Goal: Information Seeking & Learning: Learn about a topic

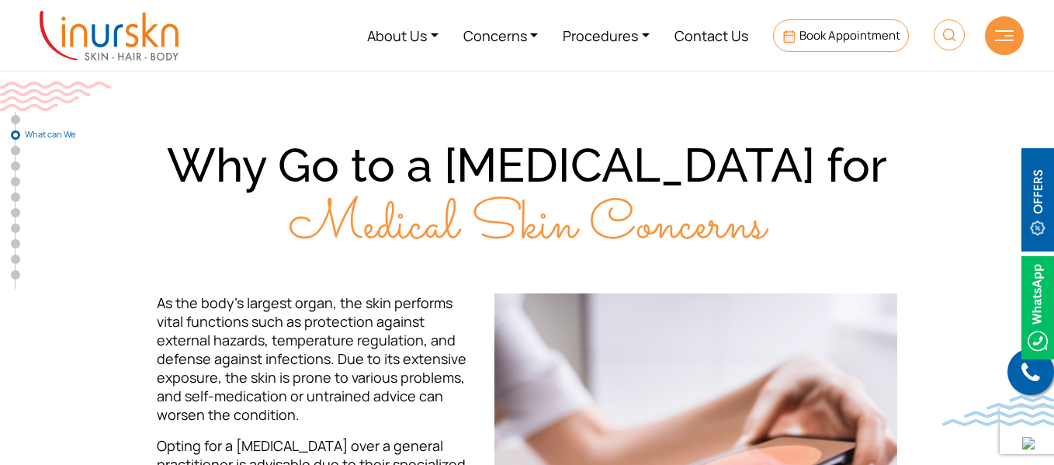
click at [195, 261] on div "Why Go to a [MEDICAL_DATA] for Medical Skin Concerns As the body’s largest orga…" at bounding box center [526, 447] width 993 height 621
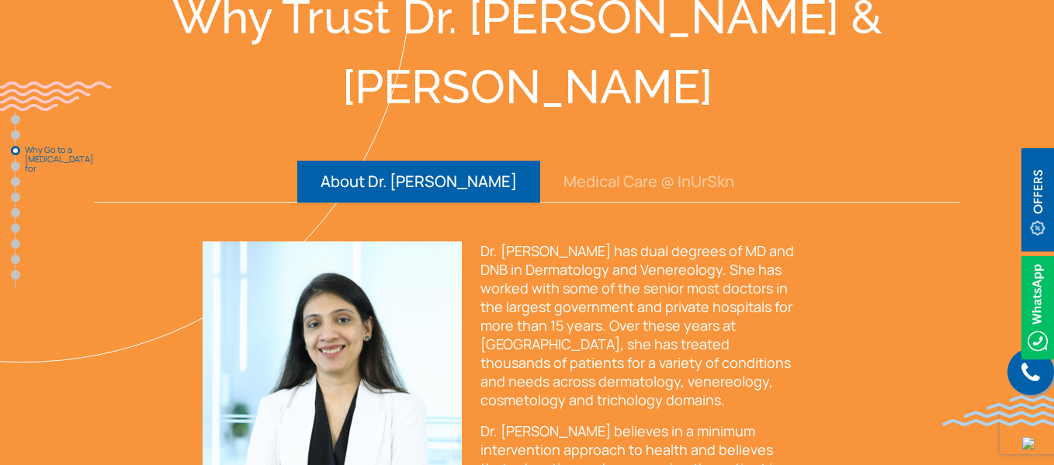
scroll to position [2039, 0]
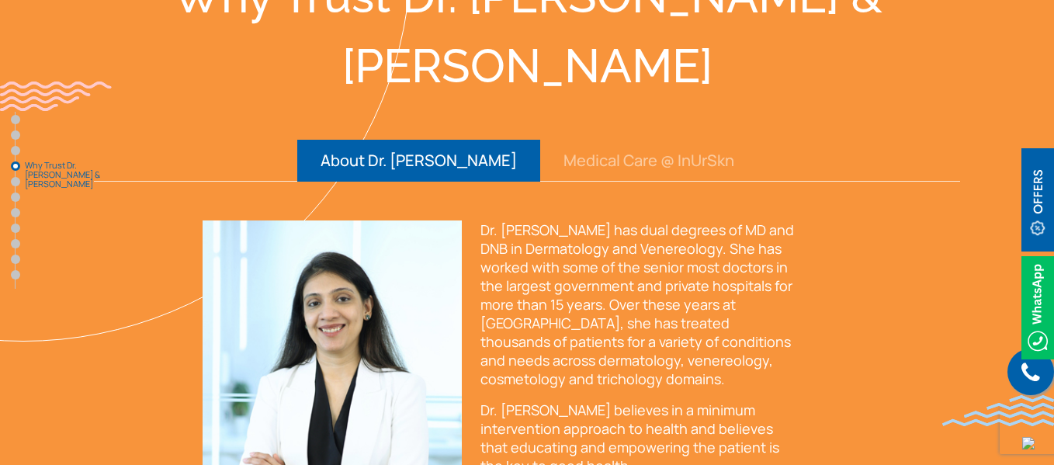
click at [610, 140] on button "Medical Care @ InUrSkn" at bounding box center [648, 161] width 217 height 42
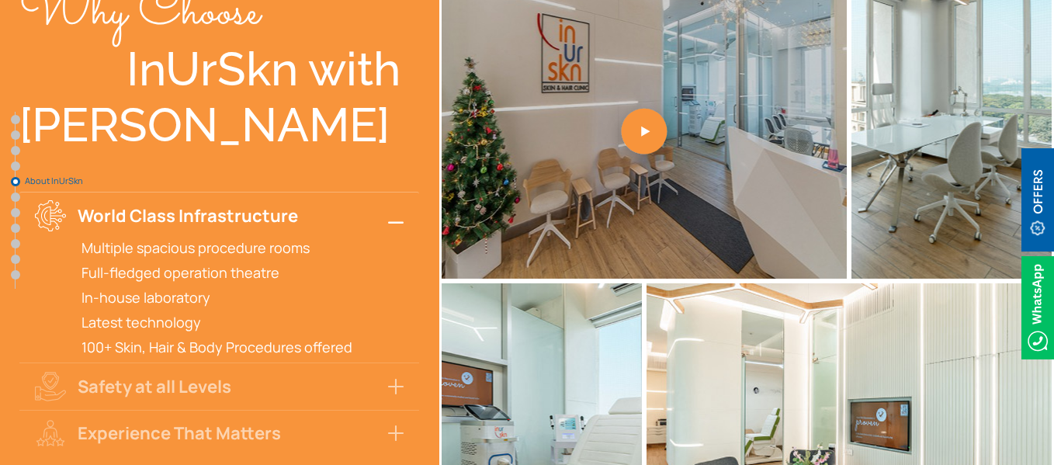
scroll to position [3036, 0]
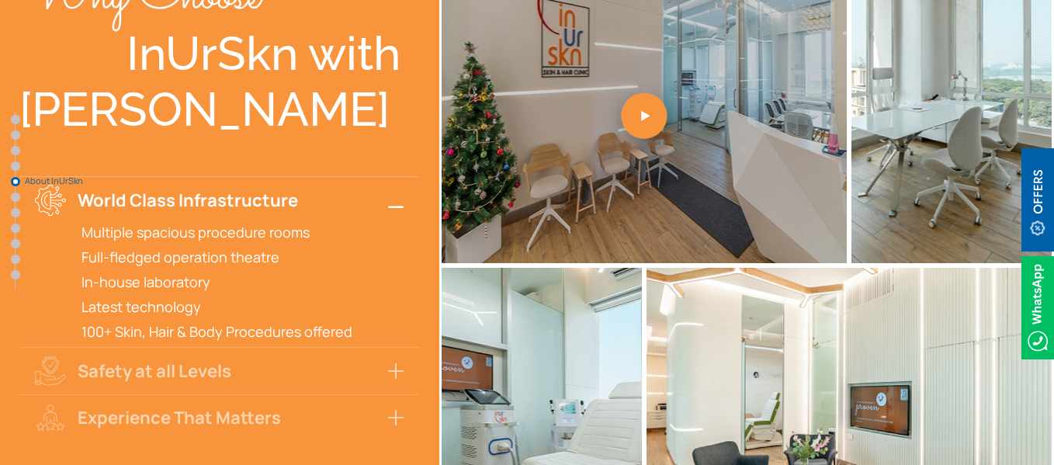
click at [215, 176] on button "World Class Infrastructure" at bounding box center [219, 199] width 400 height 47
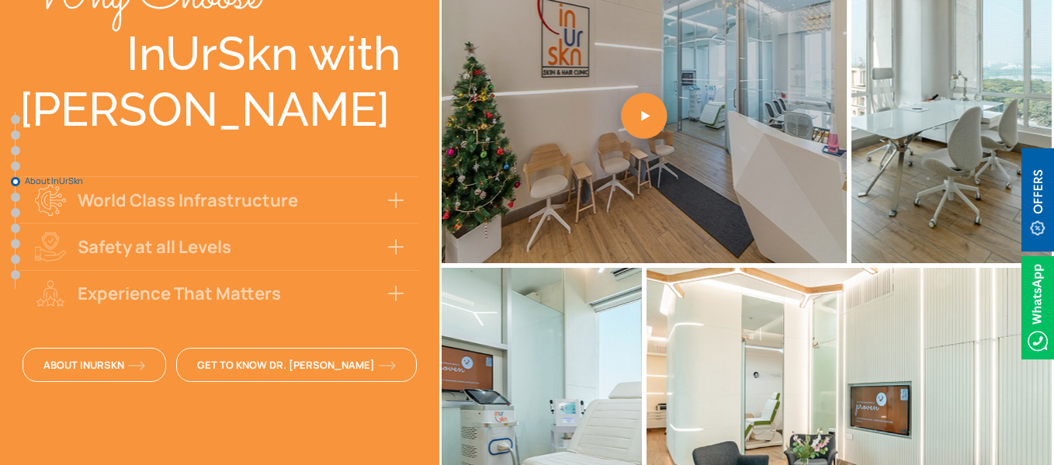
click at [206, 223] on button "Safety at all Levels" at bounding box center [219, 246] width 400 height 47
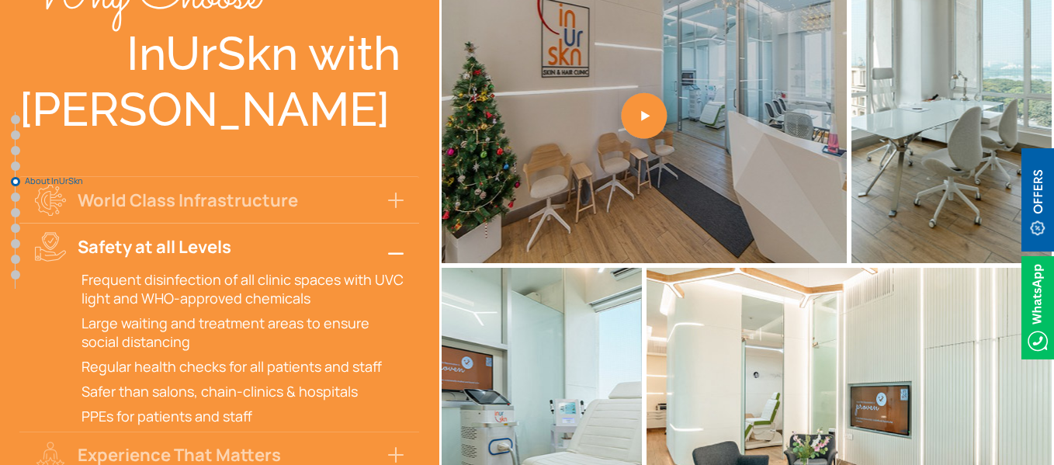
click at [206, 223] on button "Safety at all Levels" at bounding box center [219, 246] width 400 height 47
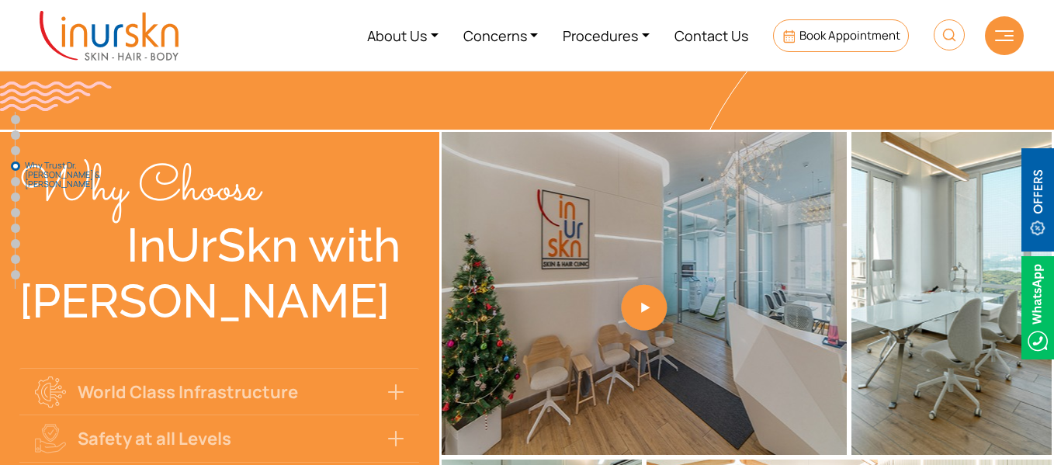
scroll to position [2844, 0]
click at [206, 218] on div "InUrSkn with" at bounding box center [219, 246] width 400 height 56
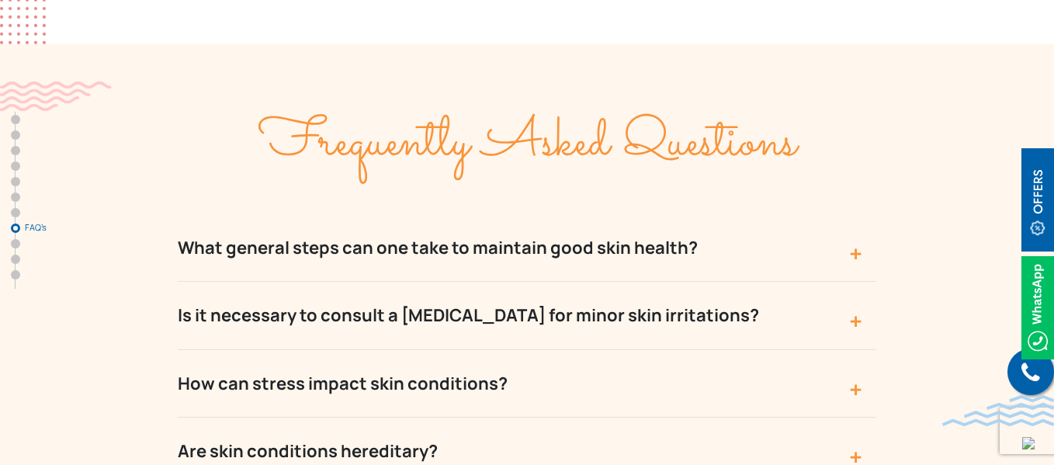
scroll to position [4438, 0]
click at [491, 213] on button "What general steps can one take to maintain good skin health?" at bounding box center [527, 247] width 698 height 68
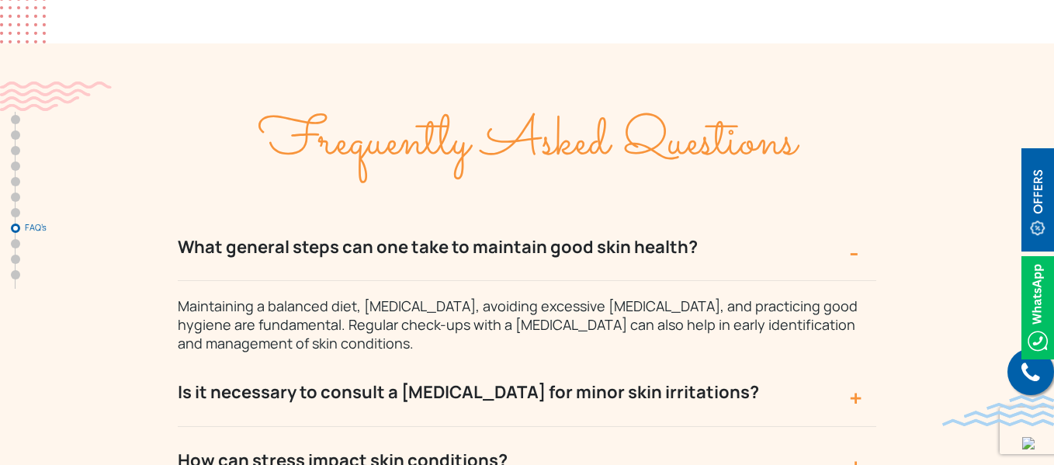
click at [491, 213] on button "What general steps can one take to maintain good skin health?" at bounding box center [527, 247] width 698 height 68
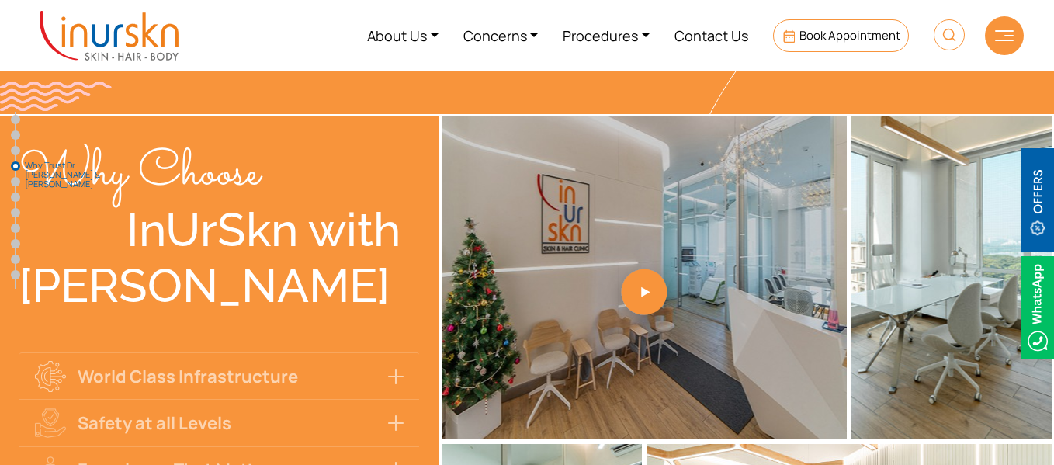
scroll to position [2855, 0]
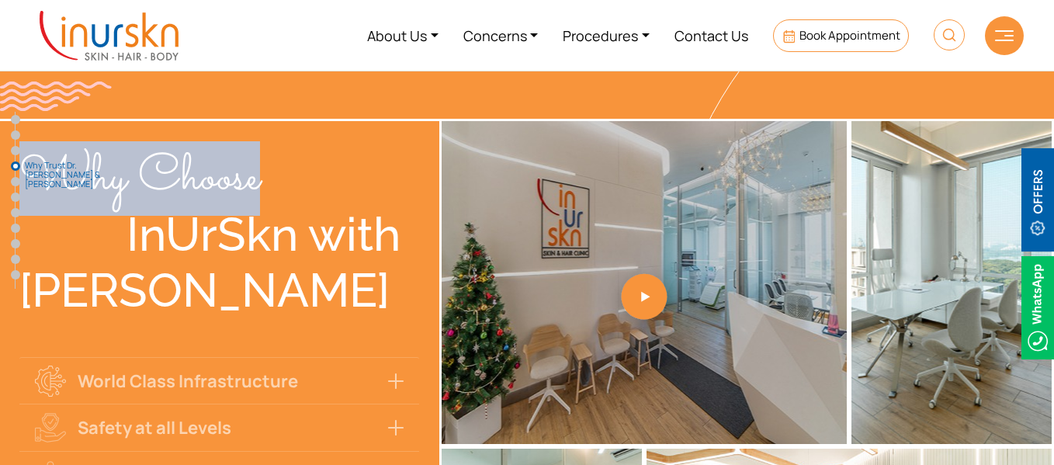
drag, startPoint x: 260, startPoint y: 113, endPoint x: 34, endPoint y: 97, distance: 226.4
click at [34, 144] on div "Why Choose" at bounding box center [219, 175] width 400 height 62
copy span "Why Choose"
drag, startPoint x: 132, startPoint y: 167, endPoint x: 348, endPoint y: 219, distance: 222.6
click at [348, 219] on div "Why Choose InUrSkn with [PERSON_NAME] World Class Infrastructure Multiple spaci…" at bounding box center [219, 355] width 400 height 469
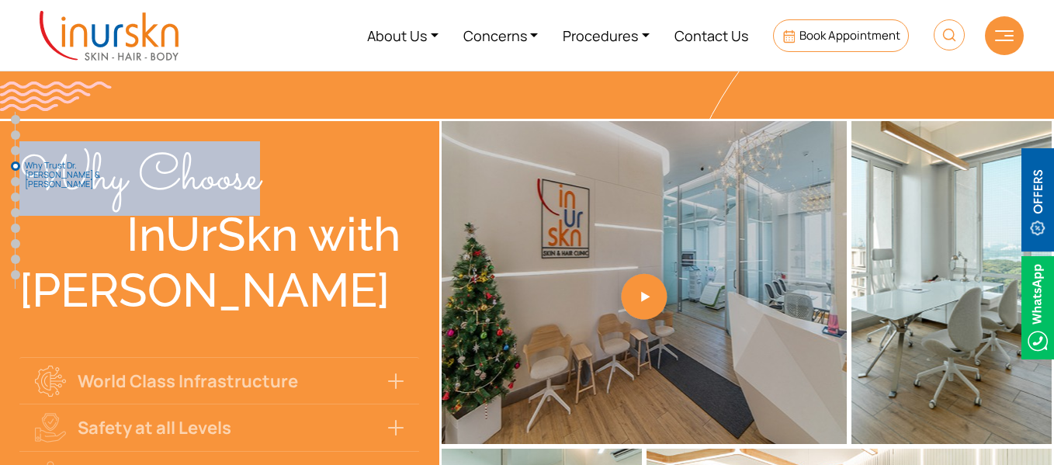
copy div "nUrSkn with [PERSON_NAME]"
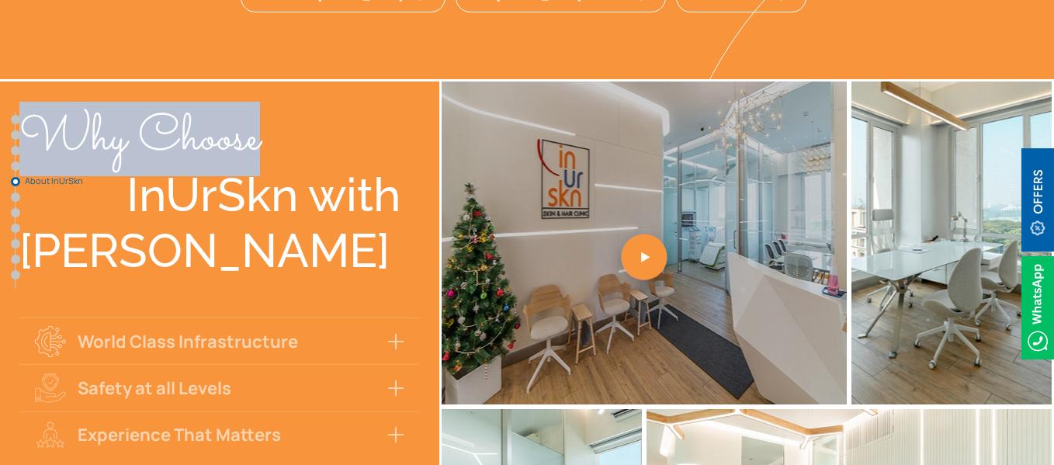
scroll to position [2896, 0]
click at [237, 222] on div "[PERSON_NAME]" at bounding box center [219, 250] width 400 height 56
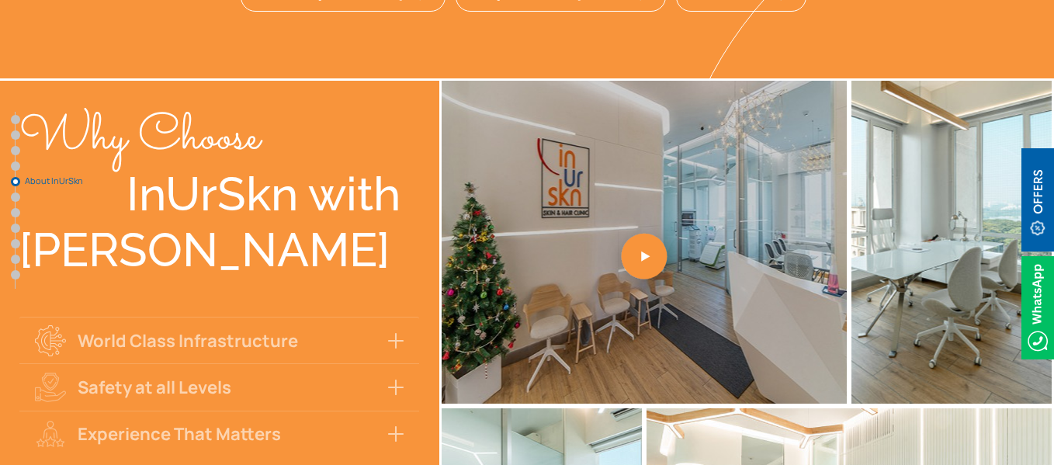
drag, startPoint x: 71, startPoint y: 236, endPoint x: 276, endPoint y: 363, distance: 241.1
click at [276, 363] on div "Why Choose InUrSkn with [PERSON_NAME] World Class Infrastructure Multiple spaci…" at bounding box center [219, 315] width 400 height 469
copy div "World Class Infrastructure Multiple spacious procedure rooms Full-fledged opera…"
click at [245, 222] on div "[PERSON_NAME]" at bounding box center [219, 250] width 400 height 56
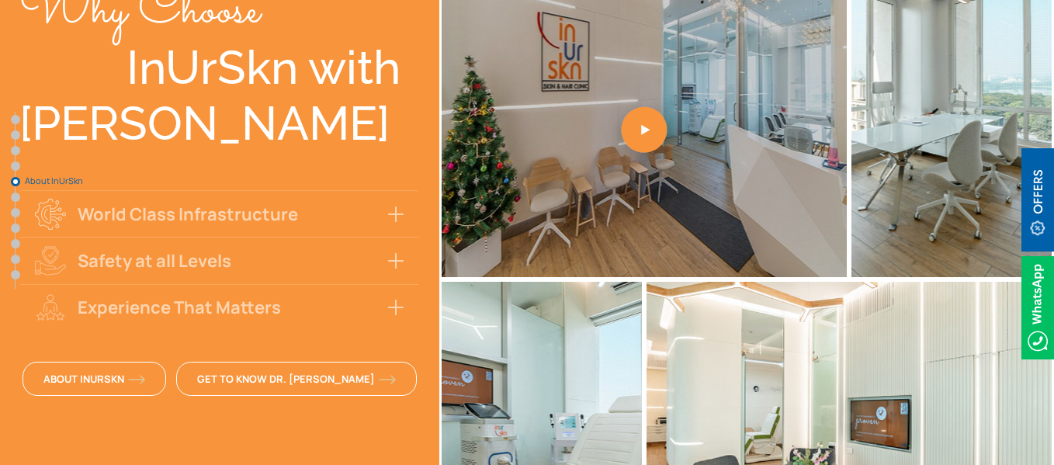
click at [242, 190] on button "World Class Infrastructure" at bounding box center [219, 213] width 400 height 47
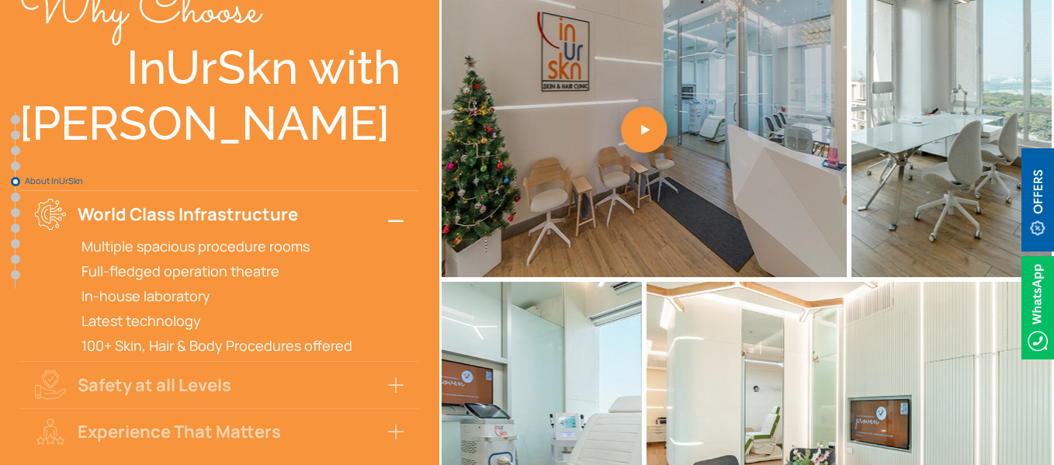
click at [328, 361] on button "Safety at all Levels" at bounding box center [219, 384] width 400 height 47
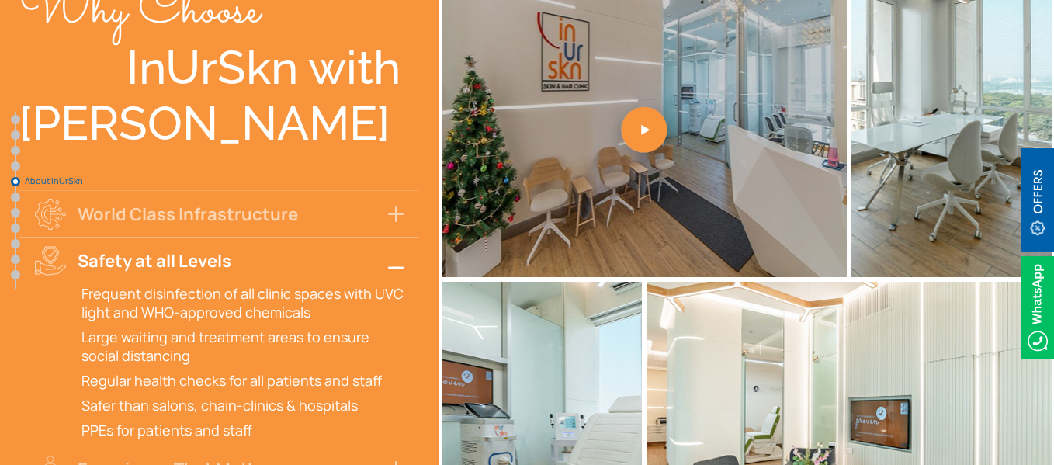
click at [297, 190] on button "World Class Infrastructure" at bounding box center [219, 213] width 400 height 47
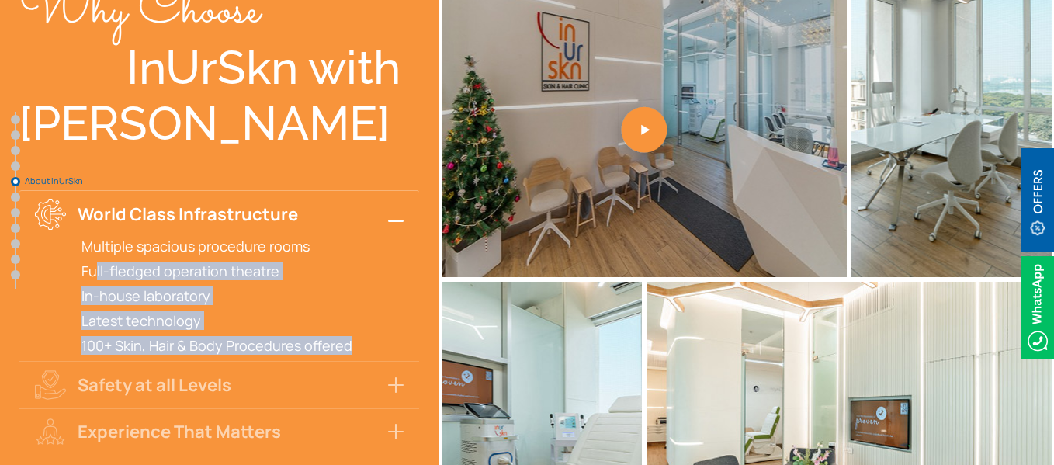
drag, startPoint x: 351, startPoint y: 274, endPoint x: 99, endPoint y: 191, distance: 266.2
click at [99, 237] on div "Multiple spacious procedure rooms Full-fledged operation theatre In-house labor…" at bounding box center [219, 296] width 400 height 118
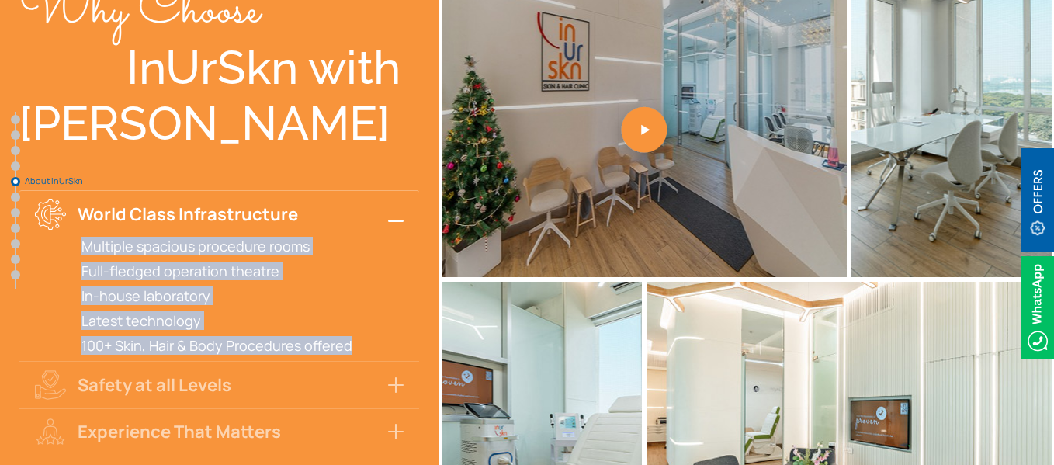
copy div "Multiple spacious procedure rooms Full-fledged operation theatre In-house labor…"
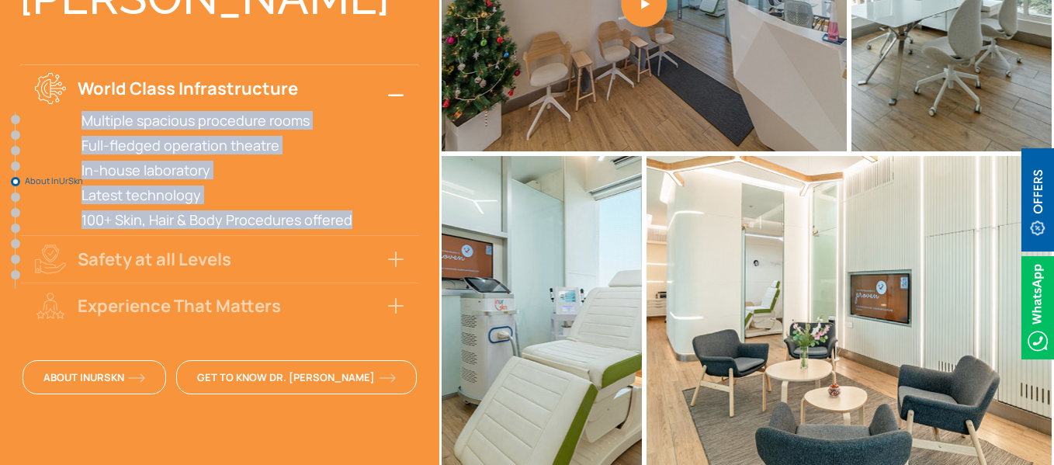
scroll to position [3149, 0]
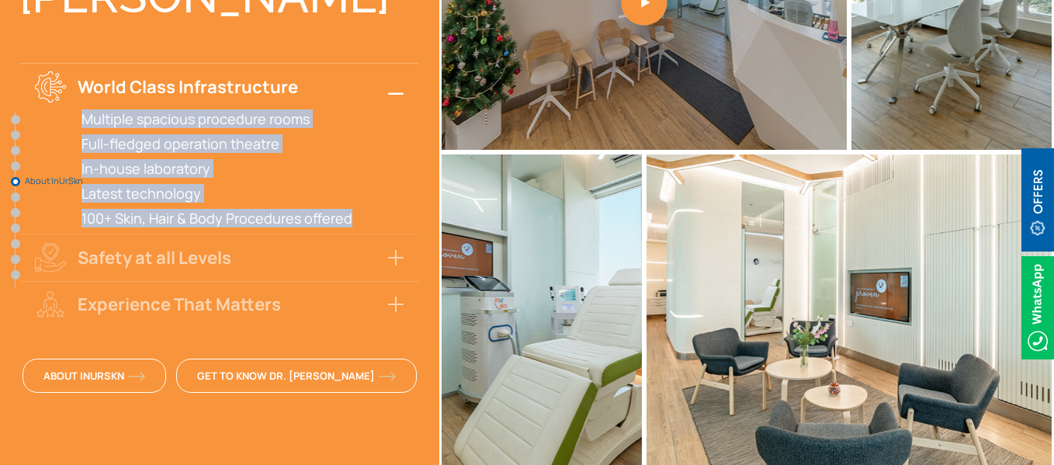
click at [283, 234] on button "Safety at all Levels" at bounding box center [219, 257] width 400 height 47
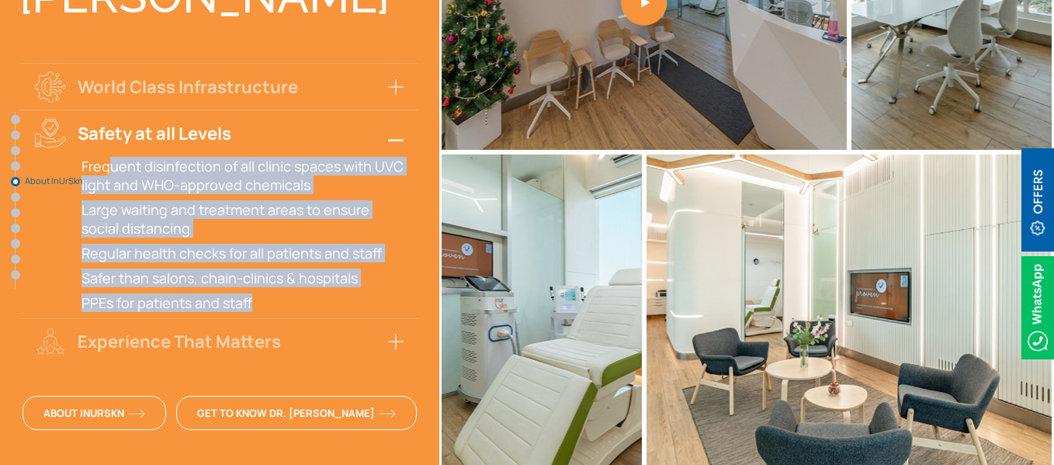
drag, startPoint x: 251, startPoint y: 234, endPoint x: 109, endPoint y: 104, distance: 192.2
click at [109, 157] on div "Frequent disinfection of all clinic spaces with UVC light and WHO-approved chem…" at bounding box center [219, 234] width 400 height 155
copy div "Frequent disinfection of all clinic spaces with UVC light and WHO-approved chem…"
click at [188, 318] on button "Experience That Matters" at bounding box center [219, 341] width 400 height 47
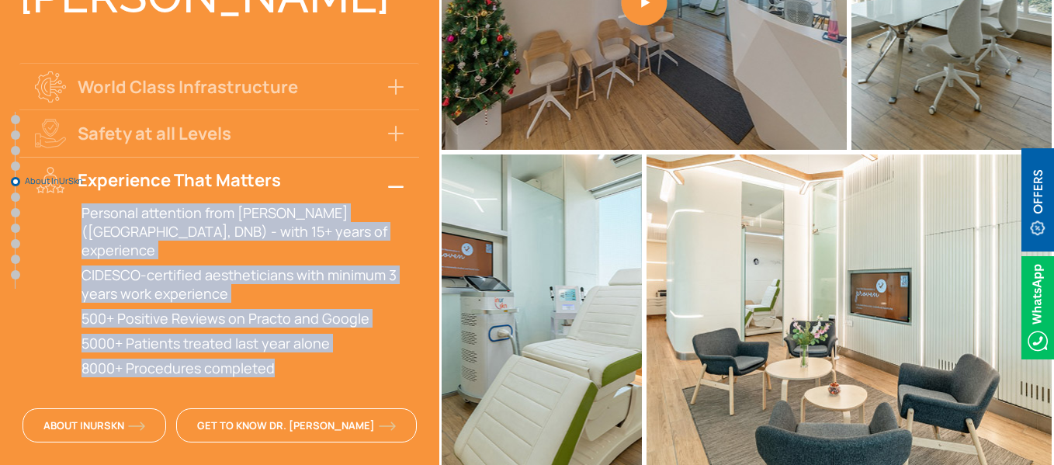
drag, startPoint x: 274, startPoint y: 282, endPoint x: 81, endPoint y: 145, distance: 237.0
click at [81, 203] on div "Personal attention from [PERSON_NAME] (MD, DNB) - with 15+ years of experience …" at bounding box center [219, 290] width 400 height 174
copy div "Personal attention from [PERSON_NAME] (MD, DNB) - with 15+ years of experience …"
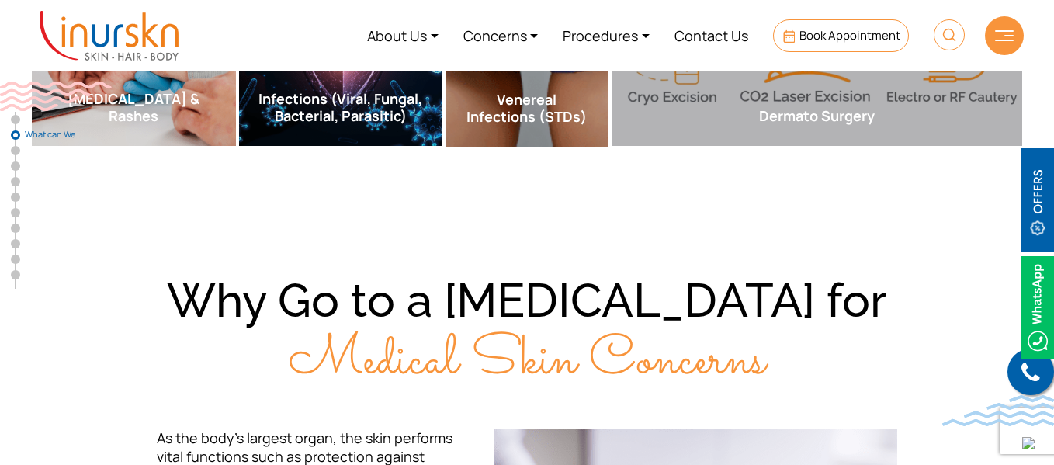
scroll to position [786, 0]
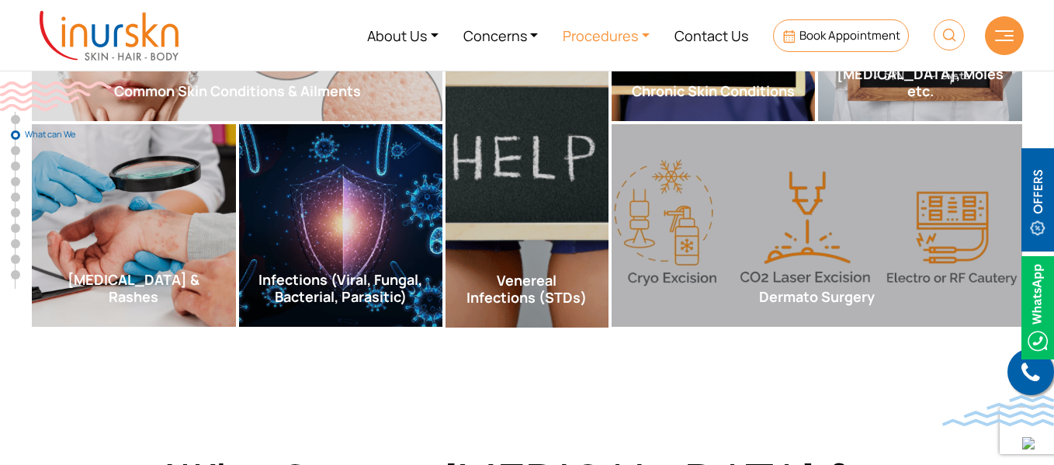
click at [646, 38] on link "Procedures" at bounding box center [606, 35] width 112 height 58
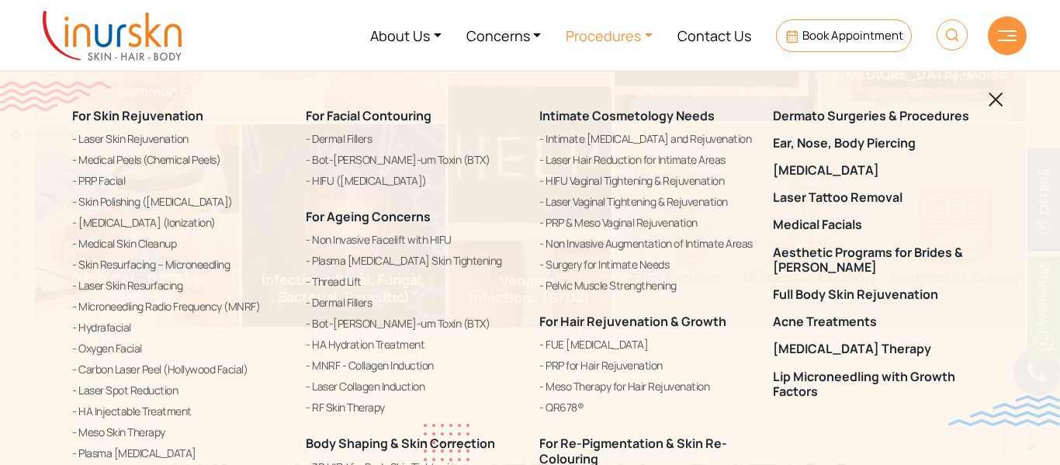
click at [995, 102] on img at bounding box center [995, 99] width 15 height 15
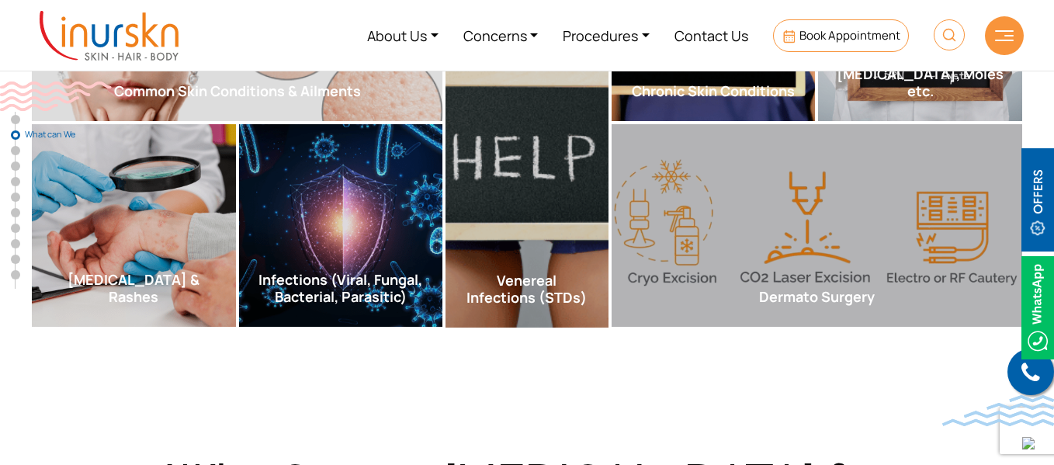
click at [507, 379] on section "What can We help with? Common Skin Conditions & Ailments Skin ailments are a di…" at bounding box center [527, 45] width 1054 height 692
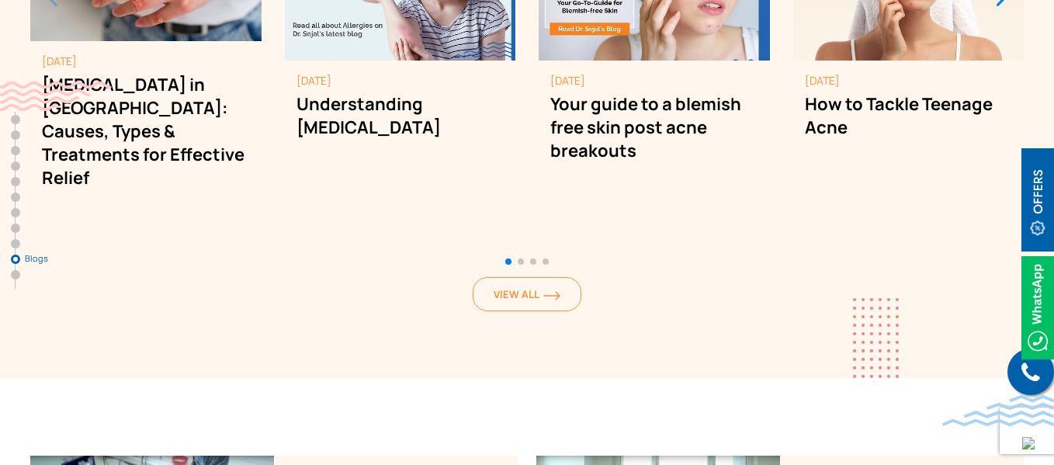
scroll to position [7122, 0]
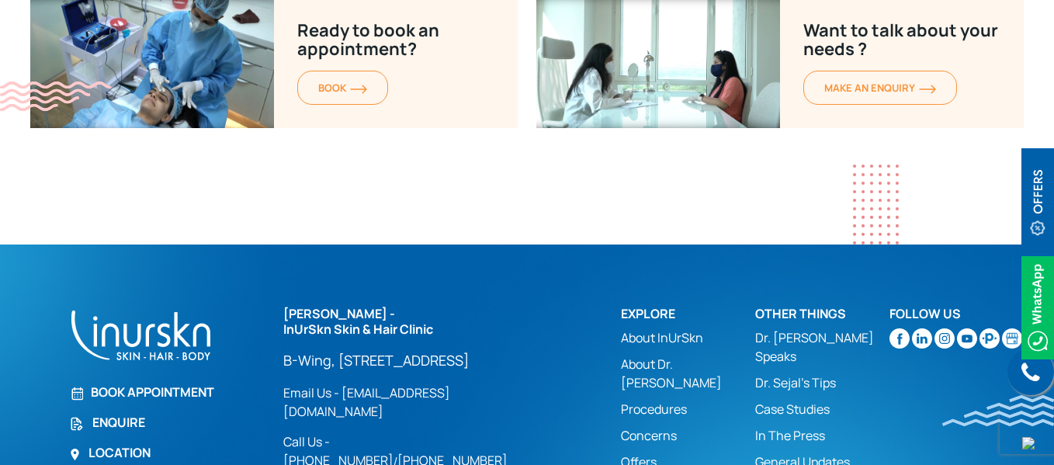
click at [671, 355] on link "About Dr. [PERSON_NAME]" at bounding box center [688, 373] width 134 height 37
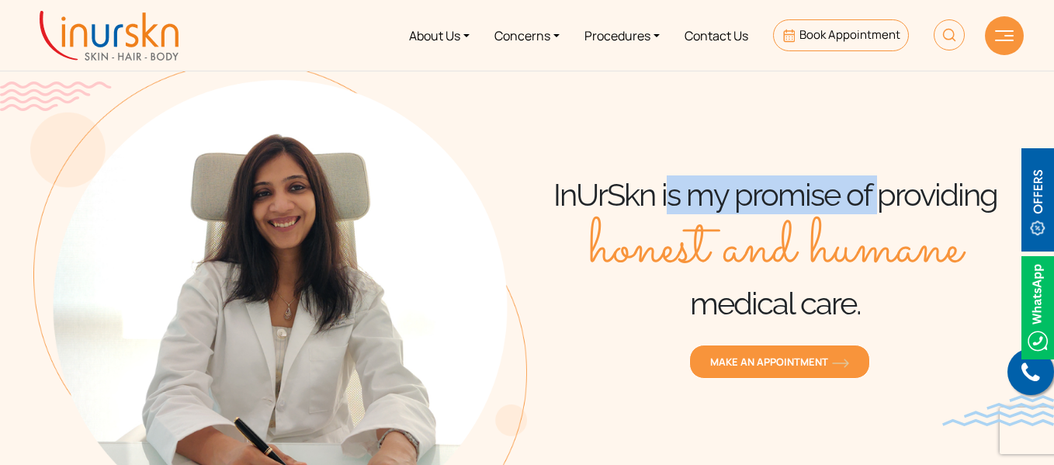
drag, startPoint x: 665, startPoint y: 198, endPoint x: 874, endPoint y: 199, distance: 209.5
click at [874, 199] on h1 "InUrSkn is my promise of providing honest and humane medical care." at bounding box center [775, 248] width 497 height 147
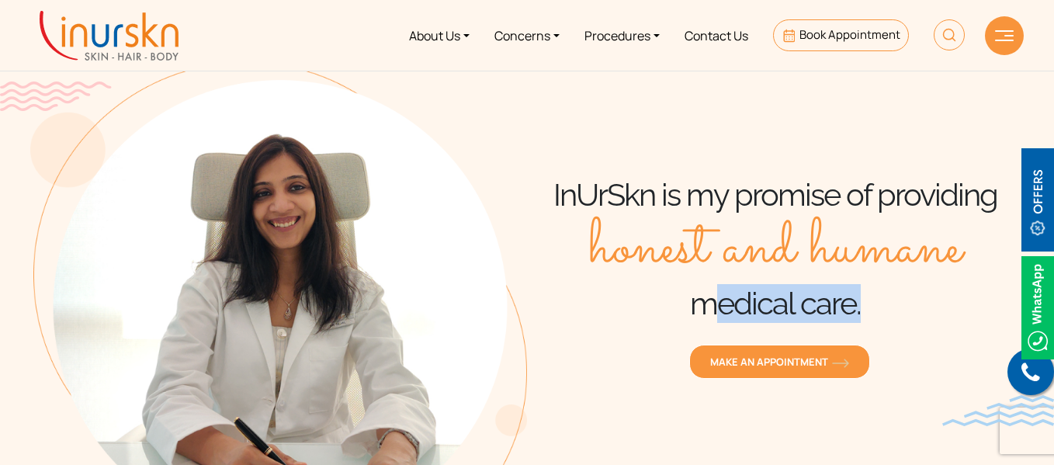
drag, startPoint x: 701, startPoint y: 300, endPoint x: 851, endPoint y: 311, distance: 150.9
click at [851, 311] on h1 "InUrSkn is my promise of providing honest and humane medical care." at bounding box center [775, 248] width 497 height 147
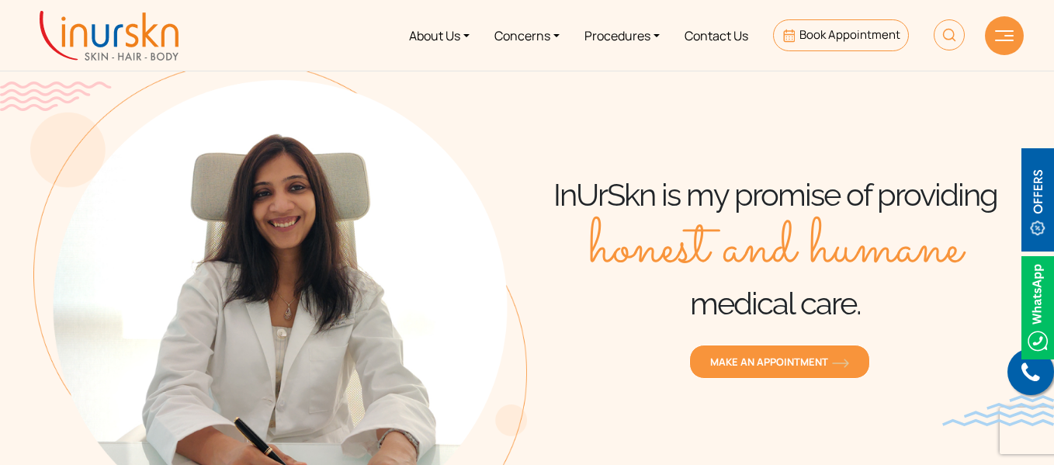
click at [587, 188] on h1 "InUrSkn is my promise of providing honest and humane medical care." at bounding box center [775, 248] width 497 height 147
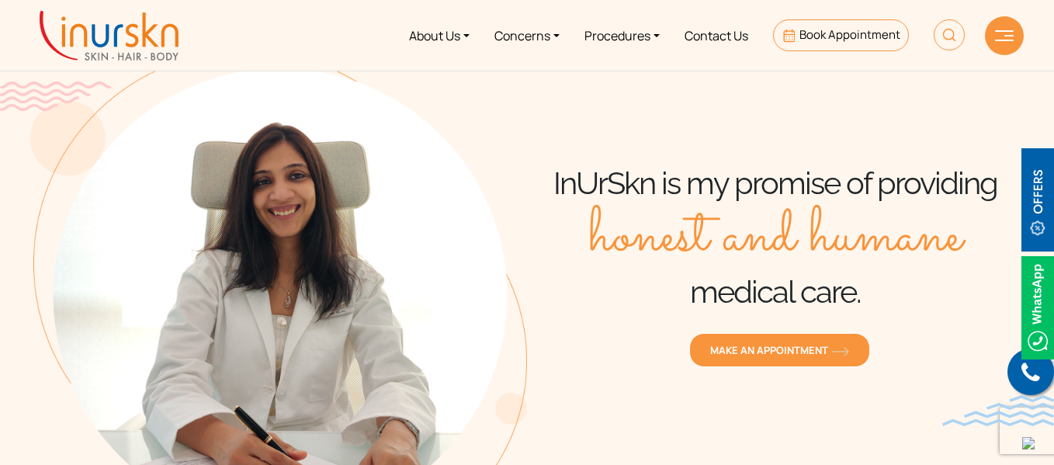
scroll to position [11, 0]
click at [293, 233] on img at bounding box center [278, 268] width 497 height 435
drag, startPoint x: 293, startPoint y: 233, endPoint x: 362, endPoint y: 188, distance: 81.8
click at [362, 188] on img at bounding box center [278, 268] width 497 height 435
click at [520, 196] on img at bounding box center [278, 268] width 497 height 435
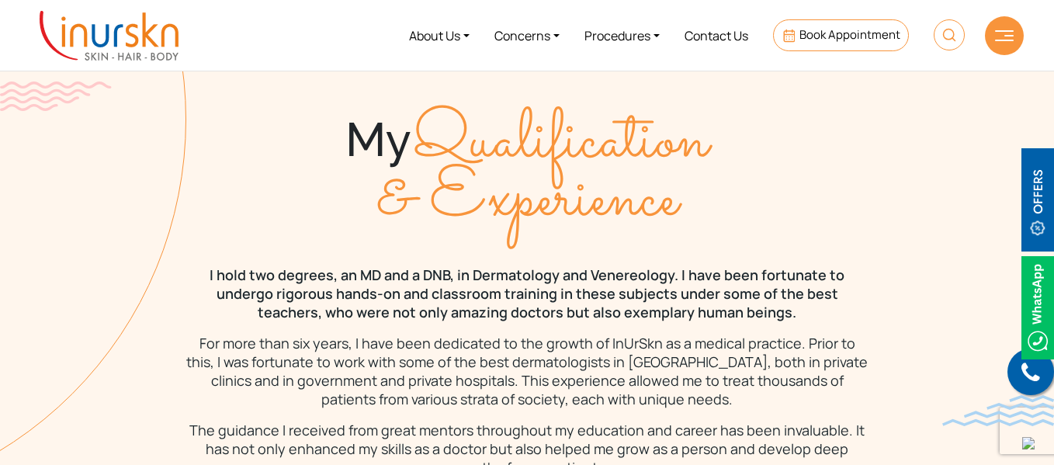
scroll to position [1174, 0]
click at [0, 178] on section "My Qualification & Experience I hold two degrees, an MD and a DNB, in Dermatolo…" at bounding box center [527, 390] width 1054 height 680
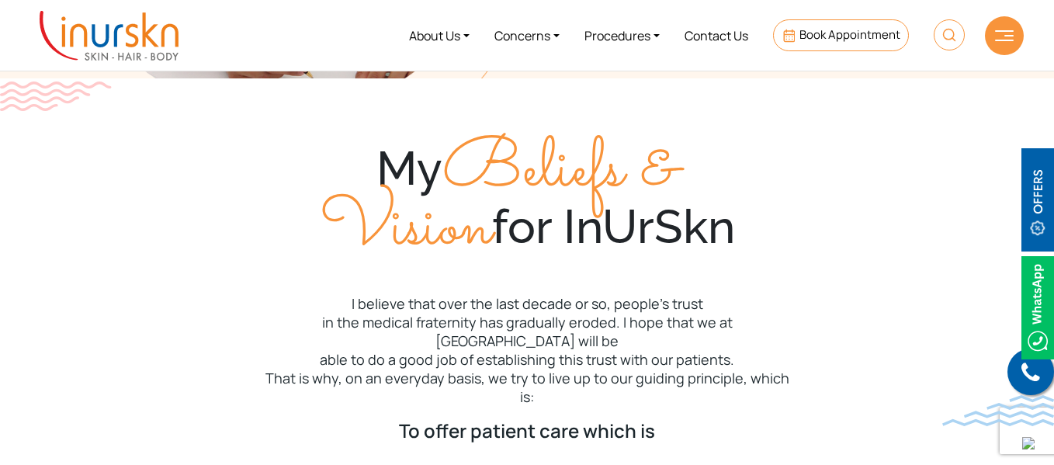
scroll to position [420, 0]
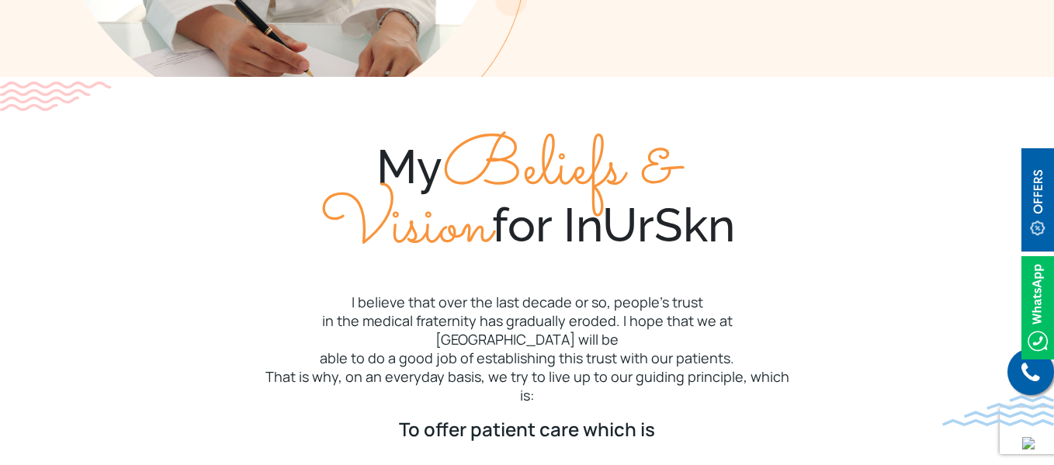
click at [48, 244] on div "My Beliefs & Vision for InUrSkn" at bounding box center [526, 197] width 993 height 116
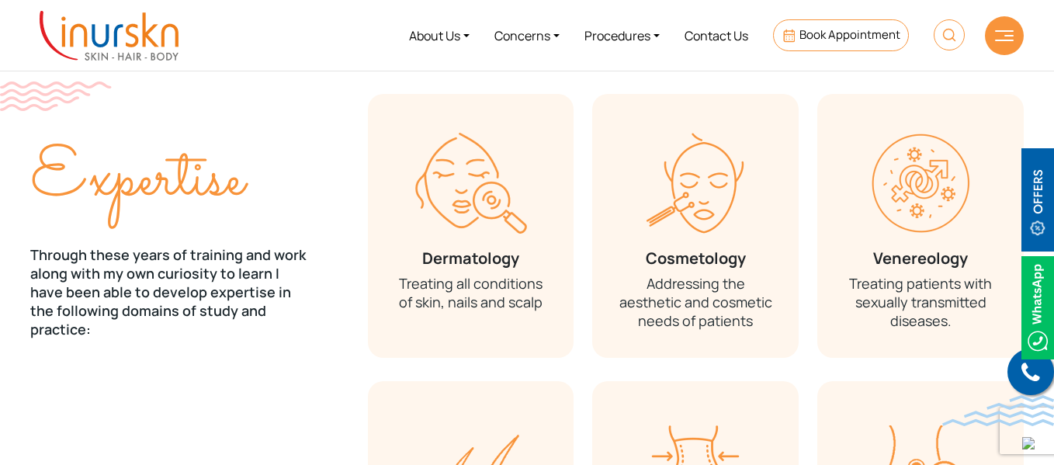
scroll to position [1870, 0]
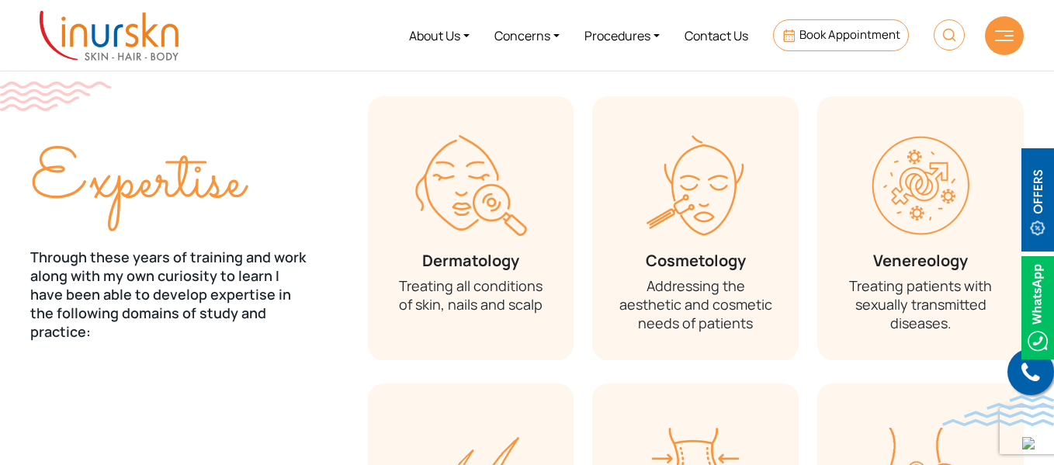
click at [15, 242] on section "Expertise Through these years of training and work along with my own curiosity …" at bounding box center [527, 383] width 1054 height 698
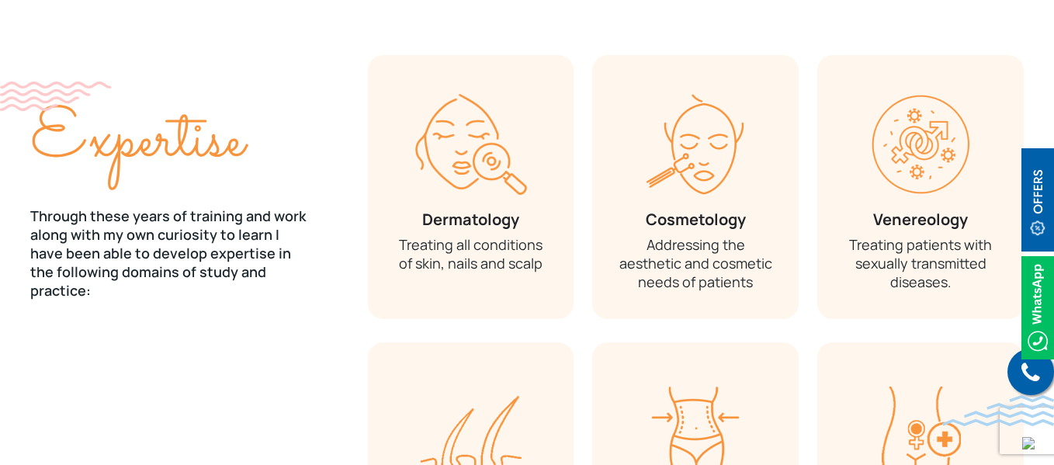
scroll to position [1912, 0]
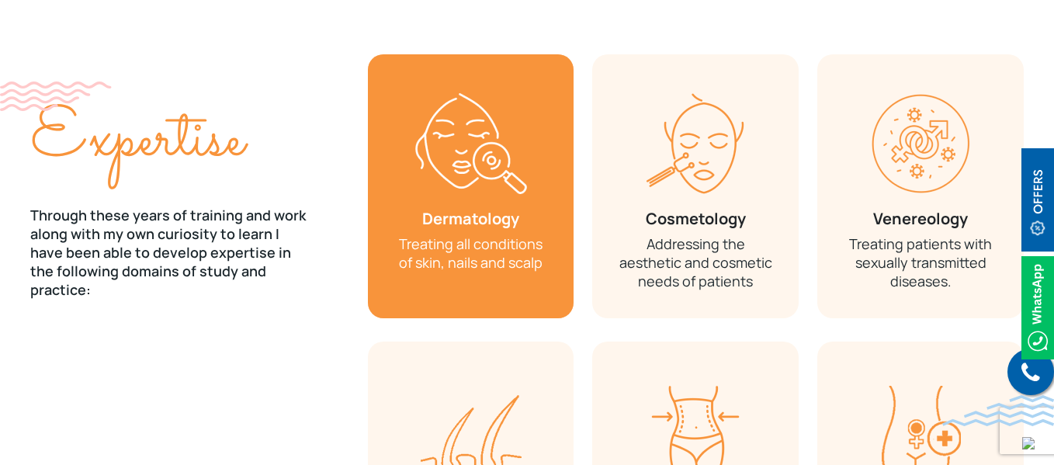
click at [459, 209] on h3 "Dermatology" at bounding box center [471, 218] width 160 height 19
copy h3 "Dermatology"
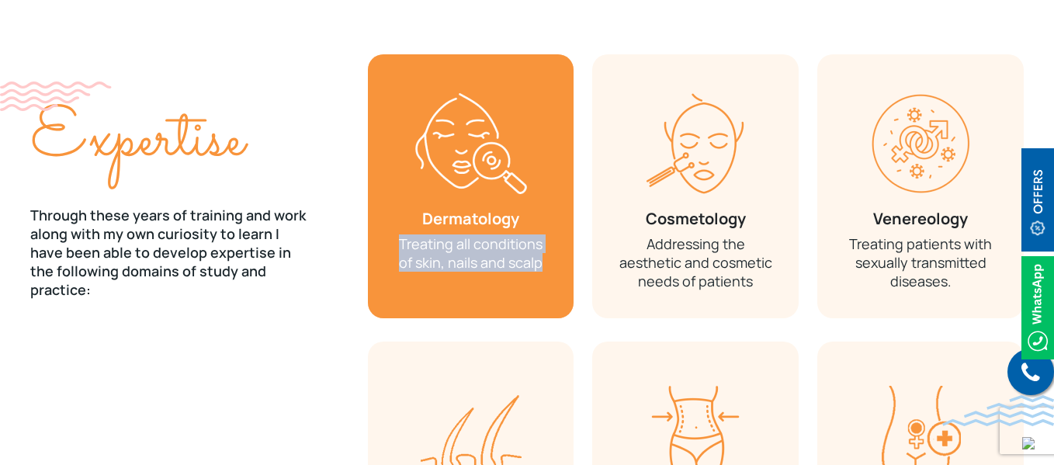
drag, startPoint x: 393, startPoint y: 227, endPoint x: 550, endPoint y: 252, distance: 158.7
click at [550, 252] on p "Treating all conditions of skin, nails and scalp" at bounding box center [471, 252] width 160 height 37
copy p "Treating all conditions of skin, nails and scalp"
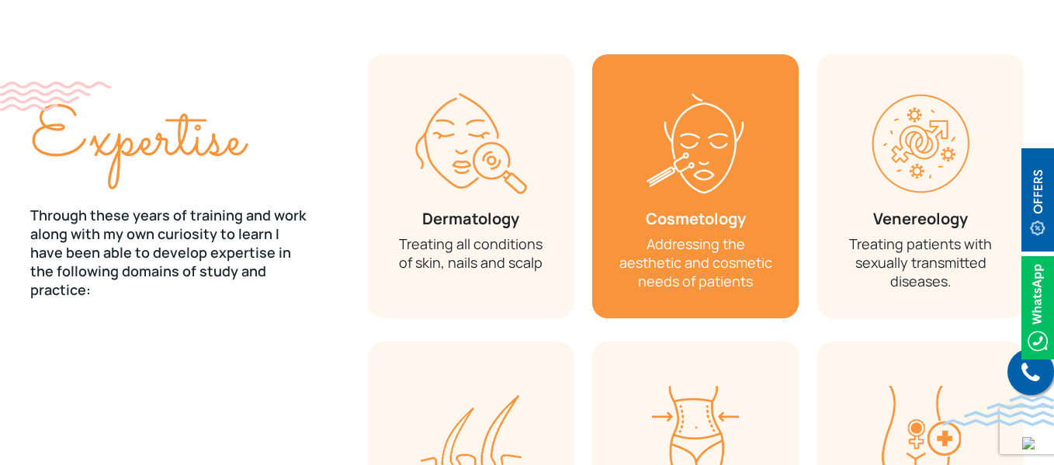
click at [663, 209] on h3 "Cosmetology" at bounding box center [695, 218] width 160 height 19
copy h3 "Cosmetology"
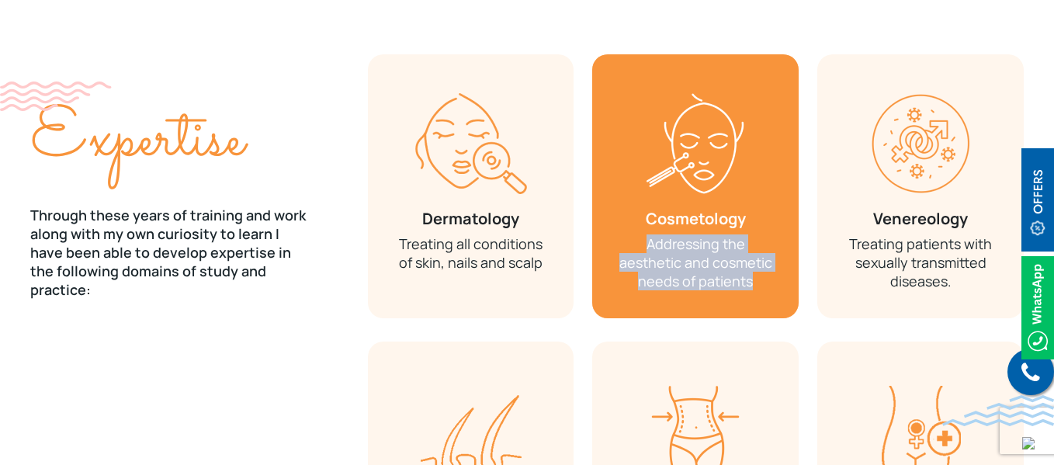
drag, startPoint x: 648, startPoint y: 227, endPoint x: 759, endPoint y: 268, distance: 118.1
click at [759, 268] on p "Addressing the aesthetic and cosmetic needs of patients" at bounding box center [695, 262] width 160 height 56
copy p "Addressing the aesthetic and cosmetic needs of patients"
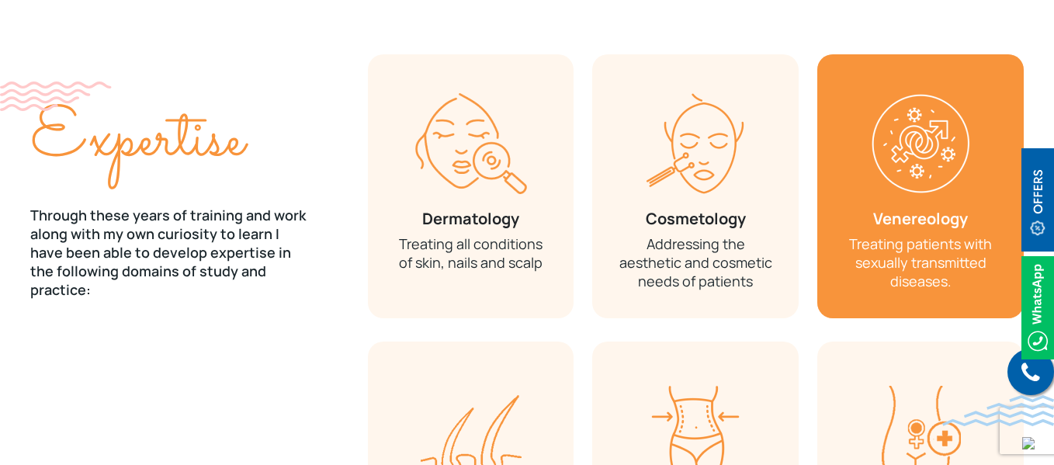
click at [908, 209] on h3 "Venereology" at bounding box center [920, 218] width 160 height 19
copy h3 "Venereology"
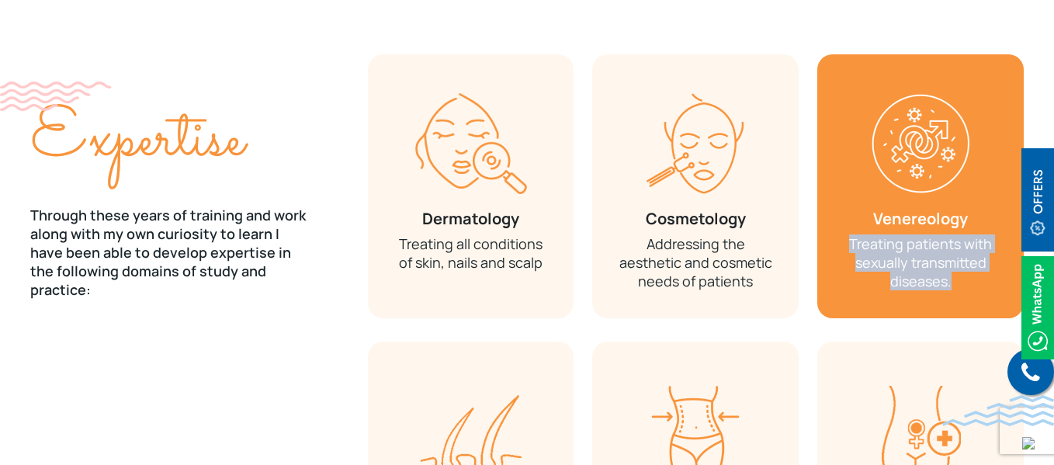
drag, startPoint x: 846, startPoint y: 225, endPoint x: 968, endPoint y: 265, distance: 128.3
click at [968, 265] on p "Treating patients with sexually transmitted diseases." at bounding box center [920, 262] width 160 height 56
copy p "Treating patients with sexually transmitted diseases."
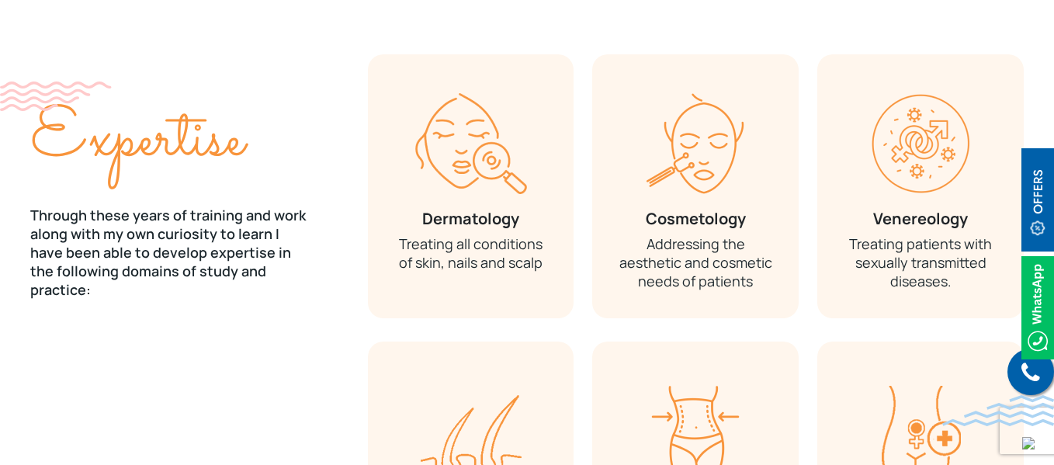
click at [580, 265] on div "Dermatology Treating all conditions of skin, nails and scalp" at bounding box center [470, 197] width 225 height 287
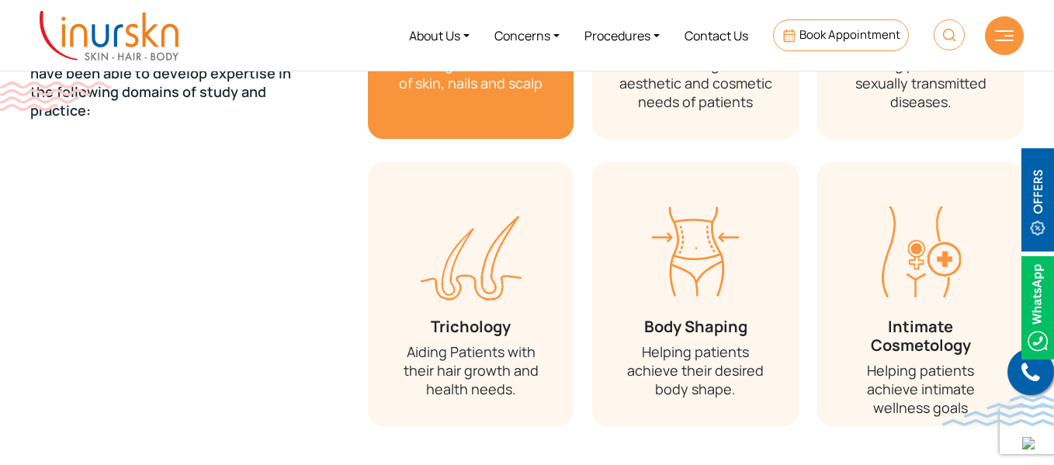
scroll to position [2152, 0]
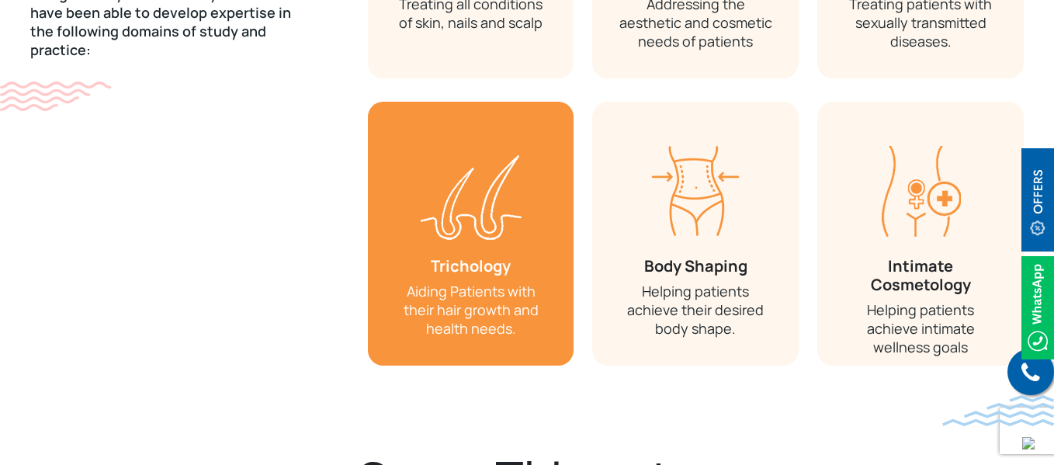
click at [443, 257] on h3 "Trichology" at bounding box center [471, 266] width 160 height 19
copy h3 "Trichology"
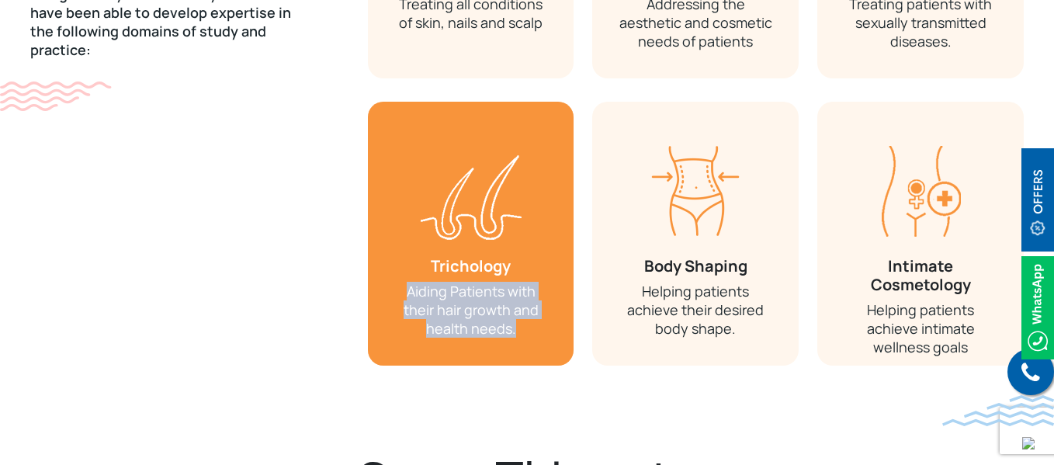
drag, startPoint x: 410, startPoint y: 271, endPoint x: 519, endPoint y: 306, distance: 114.8
click at [519, 306] on p "Aiding Patients with their hair growth and health needs." at bounding box center [471, 310] width 160 height 56
copy p "Aiding Patients with their hair growth and health needs."
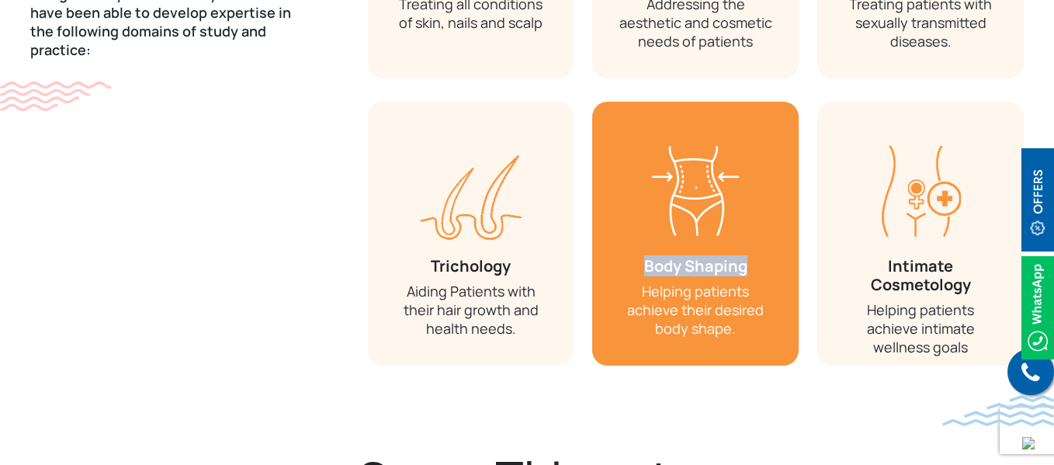
drag, startPoint x: 646, startPoint y: 248, endPoint x: 763, endPoint y: 244, distance: 117.3
click at [763, 257] on h3 "Body Shaping" at bounding box center [695, 266] width 160 height 19
copy h3 "Body Shaping"
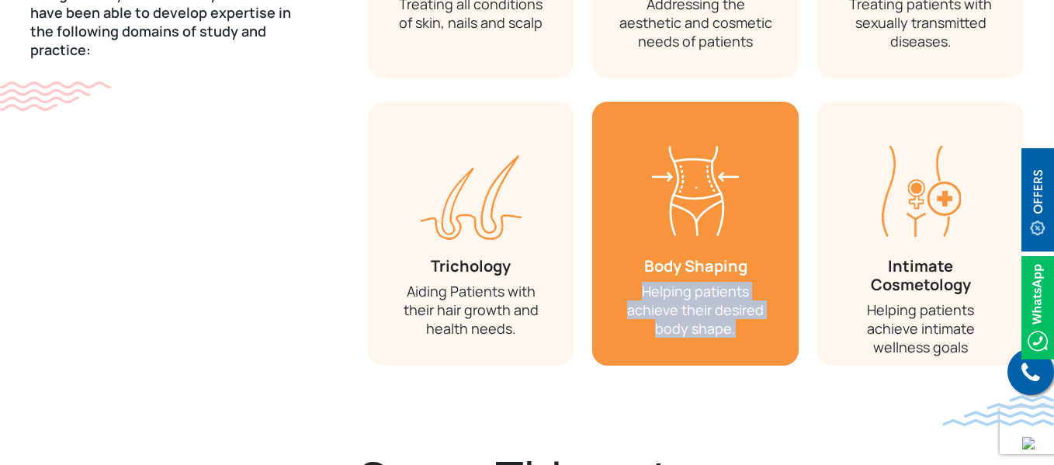
drag, startPoint x: 616, startPoint y: 274, endPoint x: 747, endPoint y: 319, distance: 138.6
click at [747, 319] on p "Helping patients achieve their desired body shape." at bounding box center [695, 310] width 160 height 56
copy p "Helping patients achieve their desired body shape."
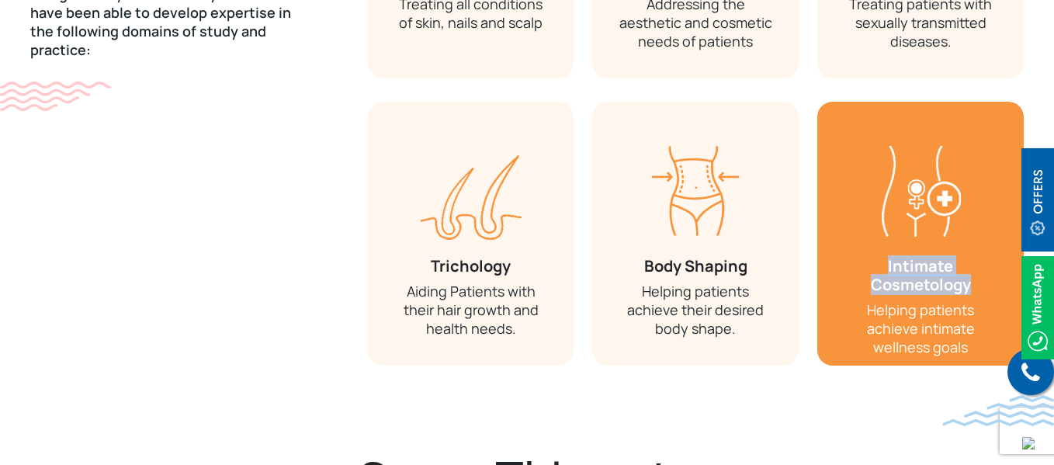
drag, startPoint x: 886, startPoint y: 248, endPoint x: 975, endPoint y: 266, distance: 91.2
click at [975, 266] on h3 "Intimate Cosmetology" at bounding box center [920, 275] width 160 height 37
click at [861, 300] on p "Helping patients achieve intimate wellness goals" at bounding box center [920, 328] width 160 height 56
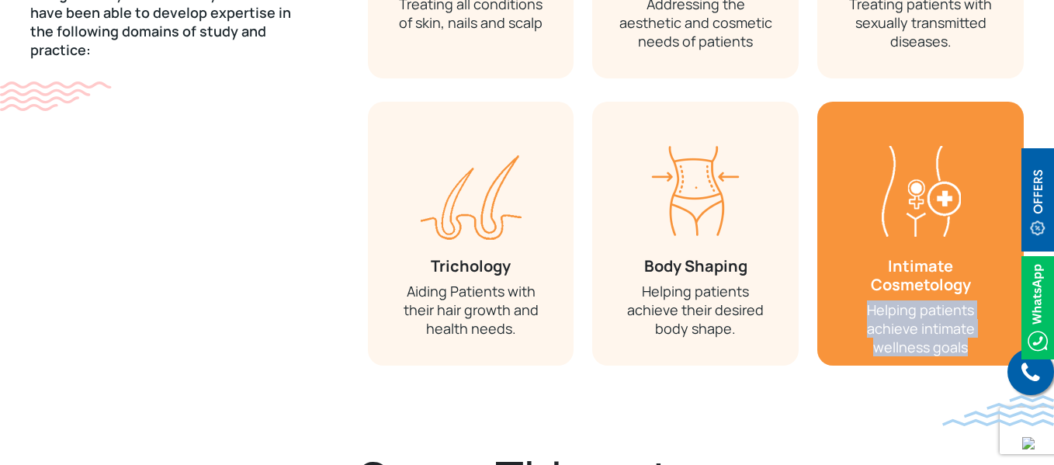
drag, startPoint x: 842, startPoint y: 292, endPoint x: 999, endPoint y: 306, distance: 157.4
click at [999, 306] on p "Helping patients achieve intimate wellness goals" at bounding box center [920, 328] width 160 height 56
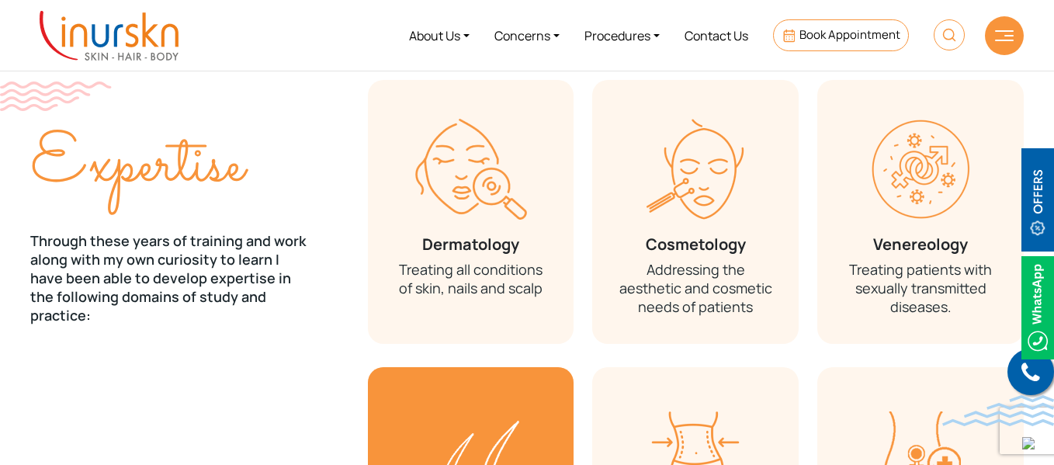
scroll to position [1885, 0]
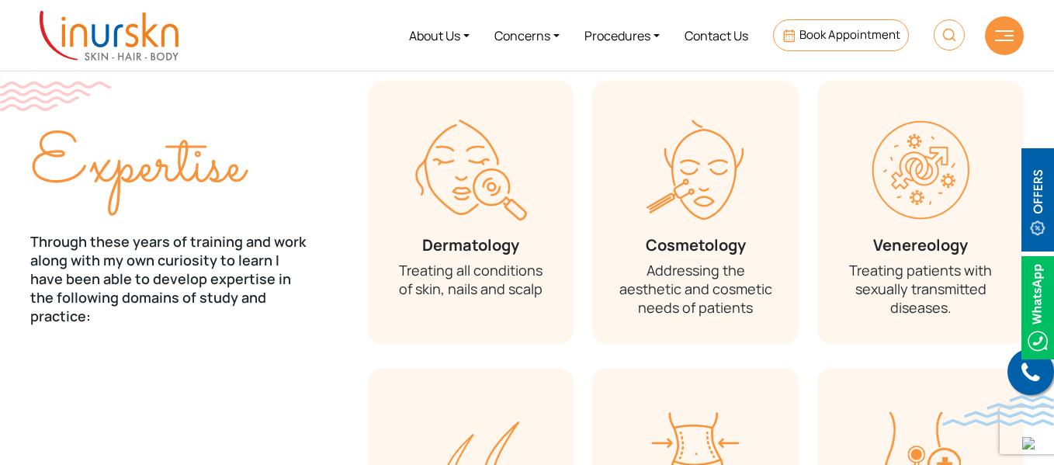
click at [168, 170] on span "Expertise" at bounding box center [137, 167] width 214 height 102
click at [178, 240] on p "Through these years of training and work along with my own curiosity to learn I…" at bounding box center [189, 278] width 319 height 93
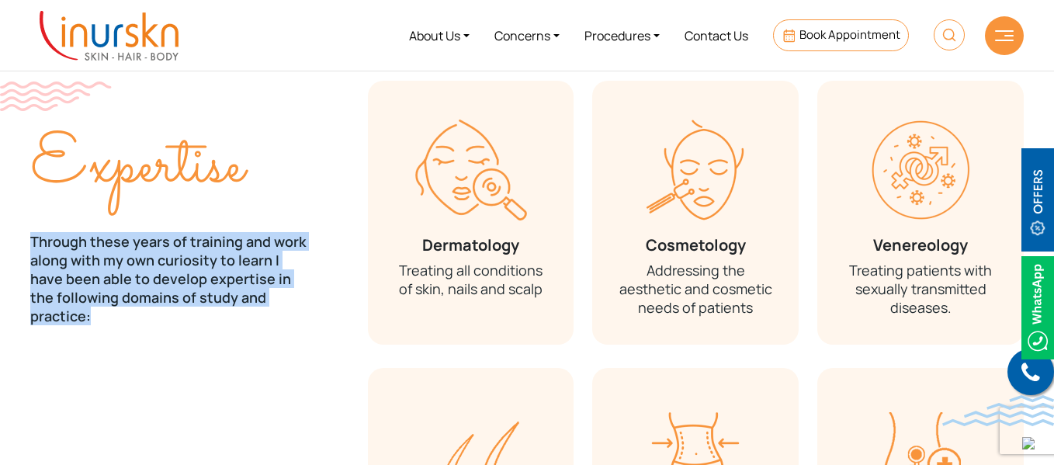
click at [178, 240] on p "Through these years of training and work along with my own curiosity to learn I…" at bounding box center [189, 278] width 319 height 93
click at [268, 323] on div "Expertise Through these years of training and work along with my own curiosity …" at bounding box center [190, 368] width 338 height 574
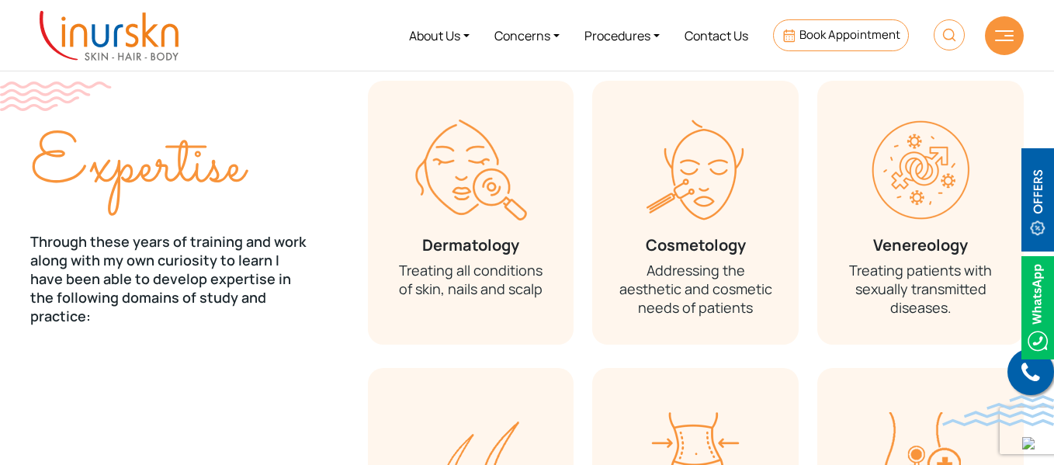
click at [106, 251] on p "Through these years of training and work along with my own curiosity to learn I…" at bounding box center [189, 278] width 319 height 93
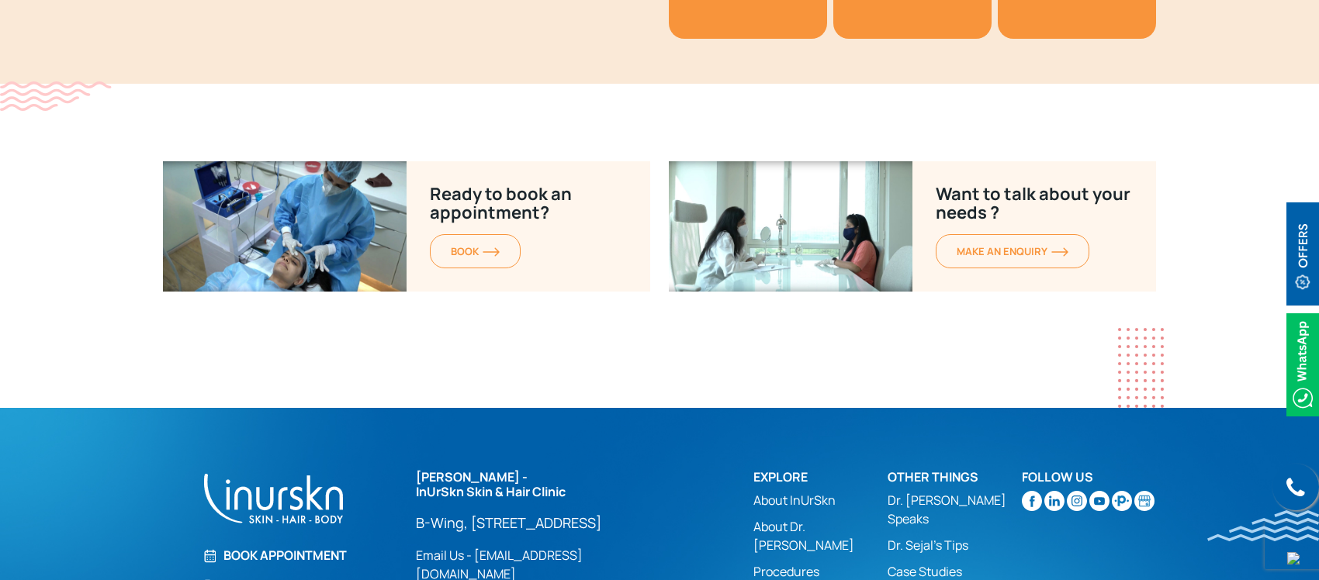
scroll to position [6182, 0]
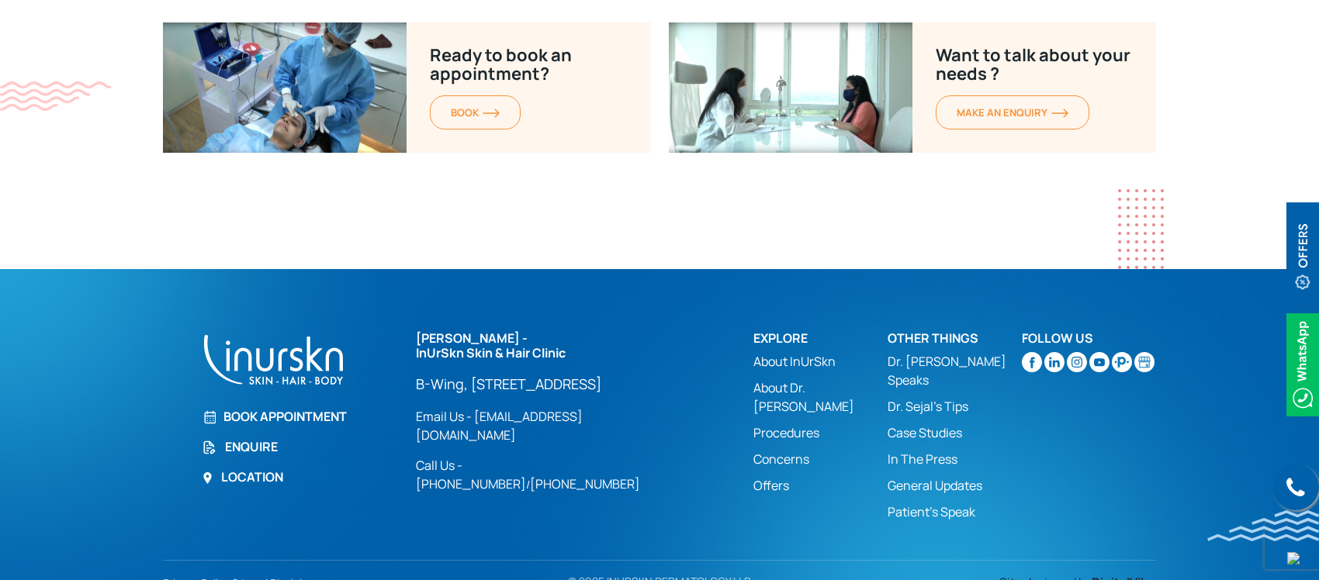
click at [1053, 464] on span "DigitalVibe" at bounding box center [1124, 582] width 64 height 17
click at [857, 464] on div "Site designed by DigitalVibe" at bounding box center [997, 582] width 338 height 19
click at [0, 338] on section "Call us Book Appointment Enquire Location Dr. Sejal Saheta - InUrSkn Skin & Hai…" at bounding box center [659, 436] width 1319 height 334
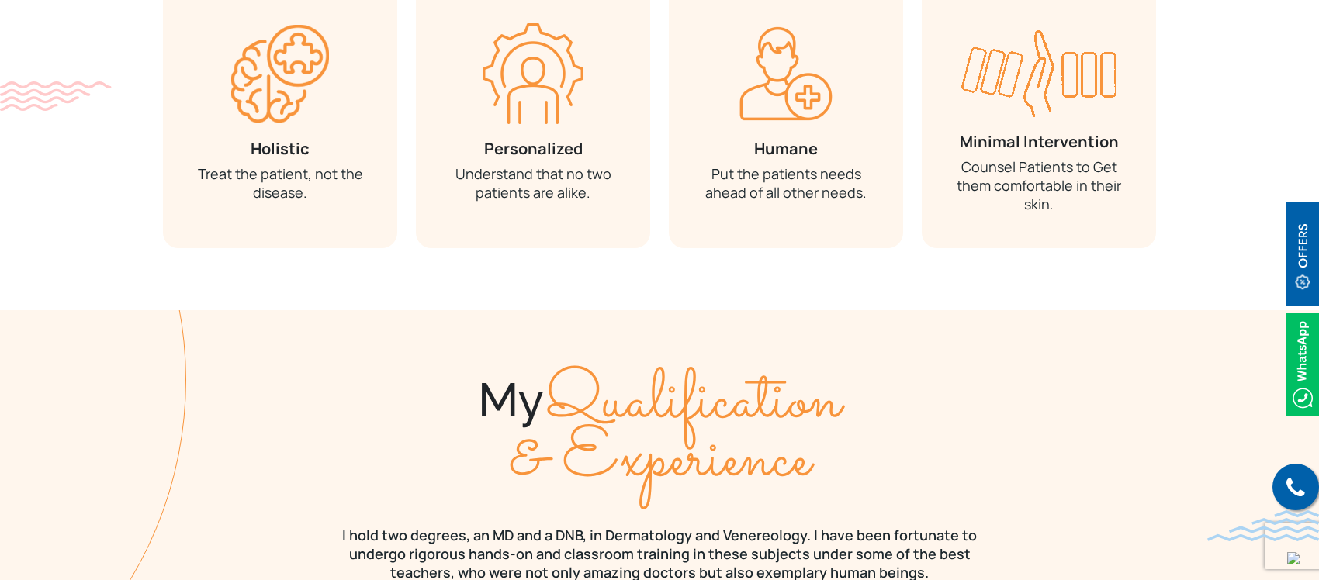
scroll to position [917, 0]
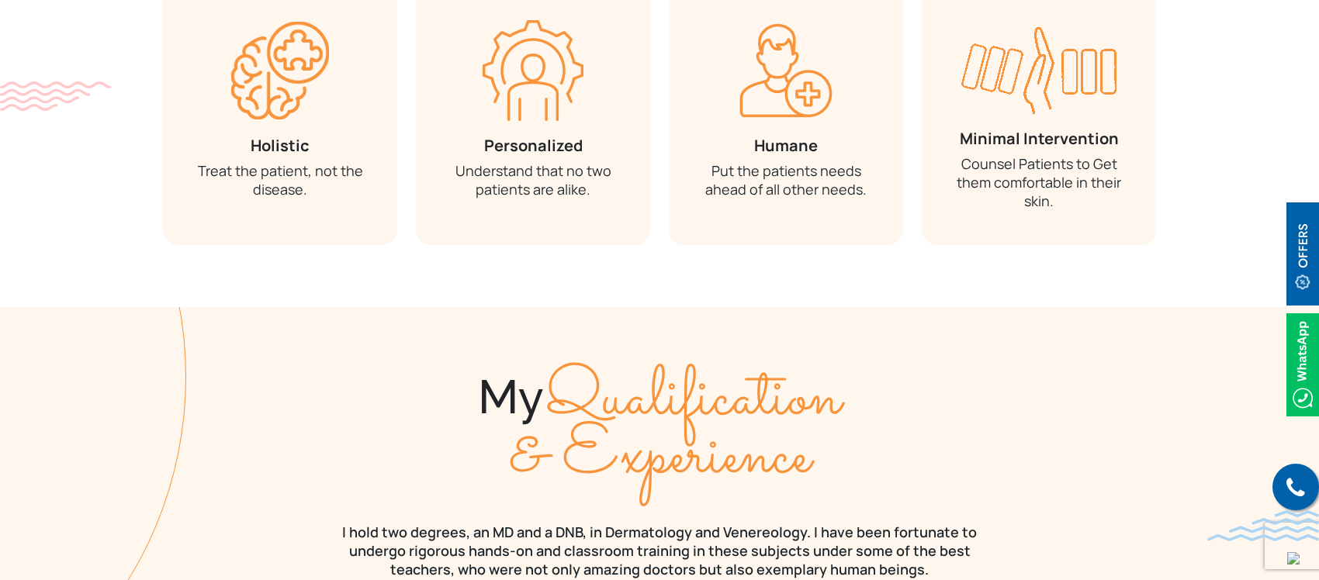
drag, startPoint x: 474, startPoint y: 381, endPoint x: 821, endPoint y: 432, distance: 350.6
click at [821, 432] on div "My Qualification & Experience" at bounding box center [659, 427] width 993 height 116
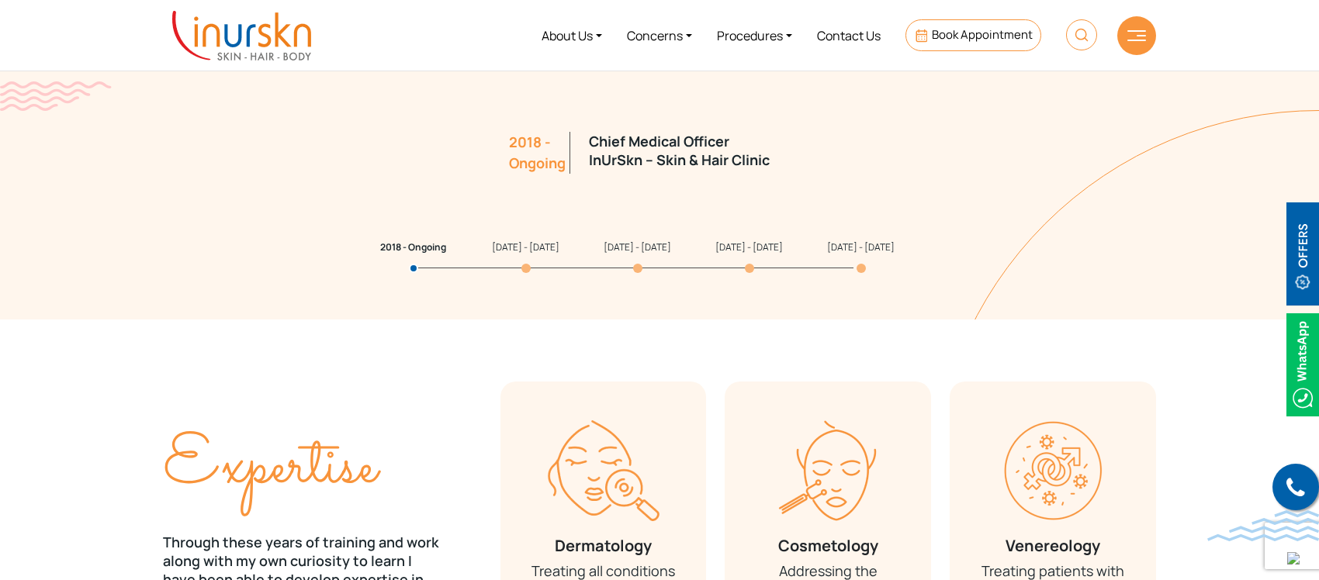
scroll to position [1577, 0]
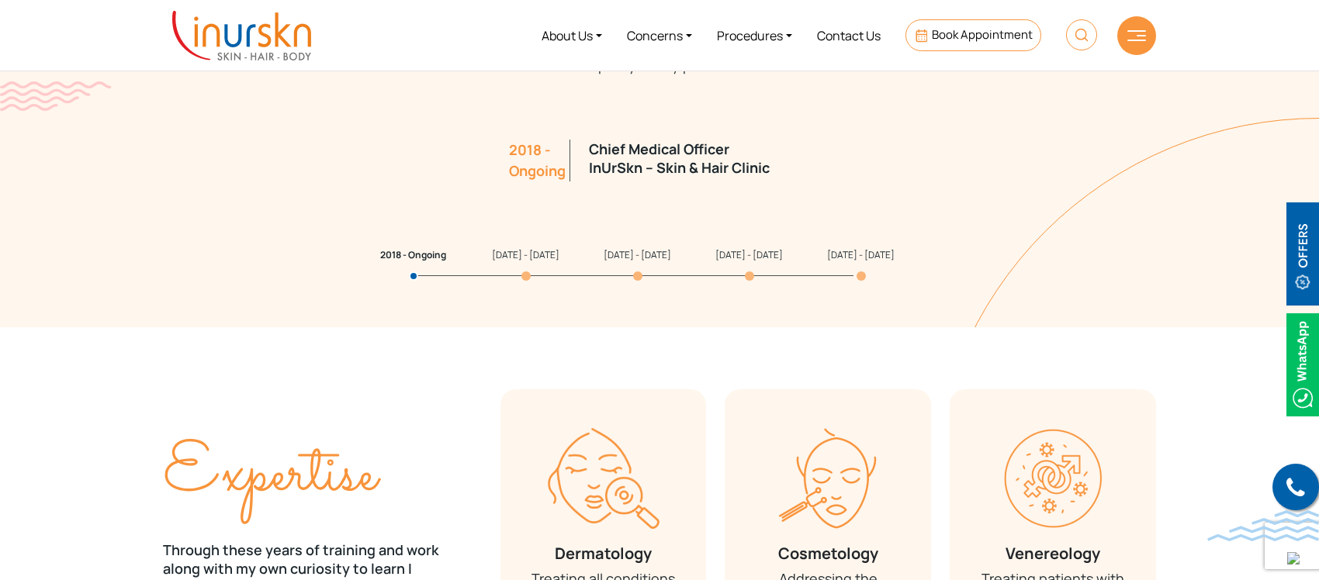
click at [516, 252] on span "[DATE] - [DATE]" at bounding box center [526, 254] width 68 height 13
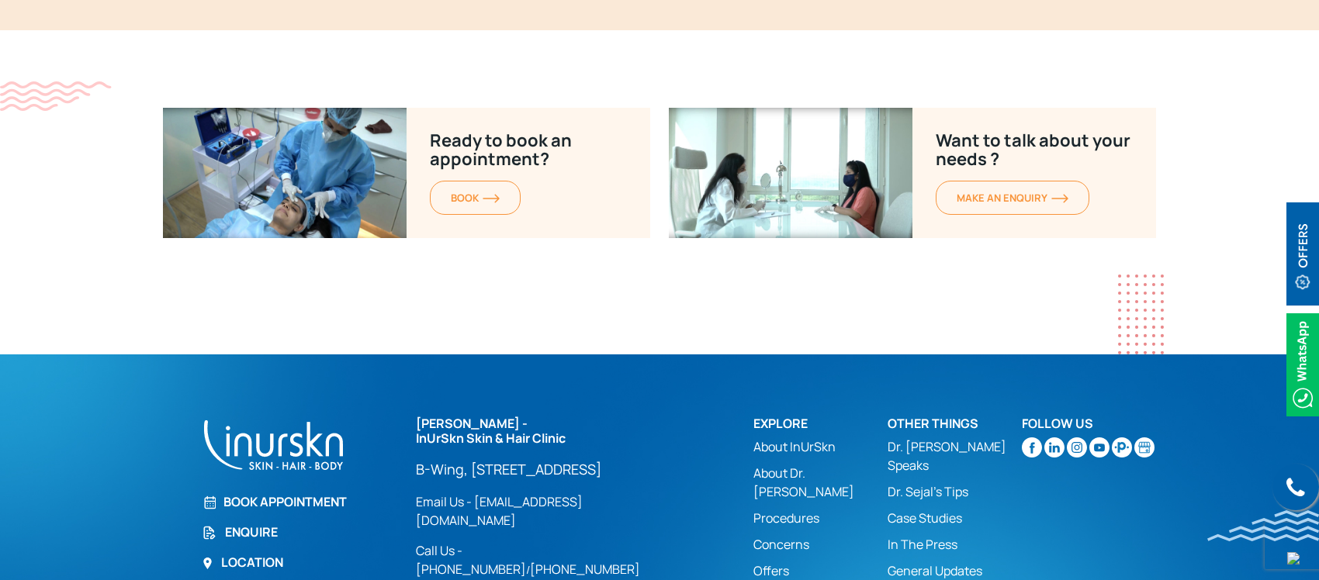
scroll to position [6097, 0]
